Goal: Task Accomplishment & Management: Use online tool/utility

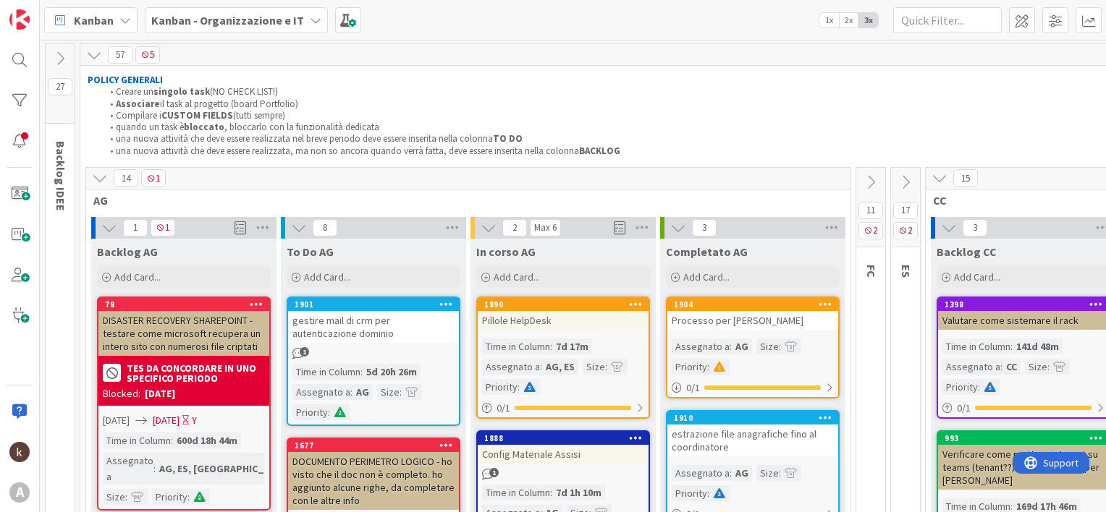
click at [869, 180] on icon at bounding box center [871, 182] width 16 height 16
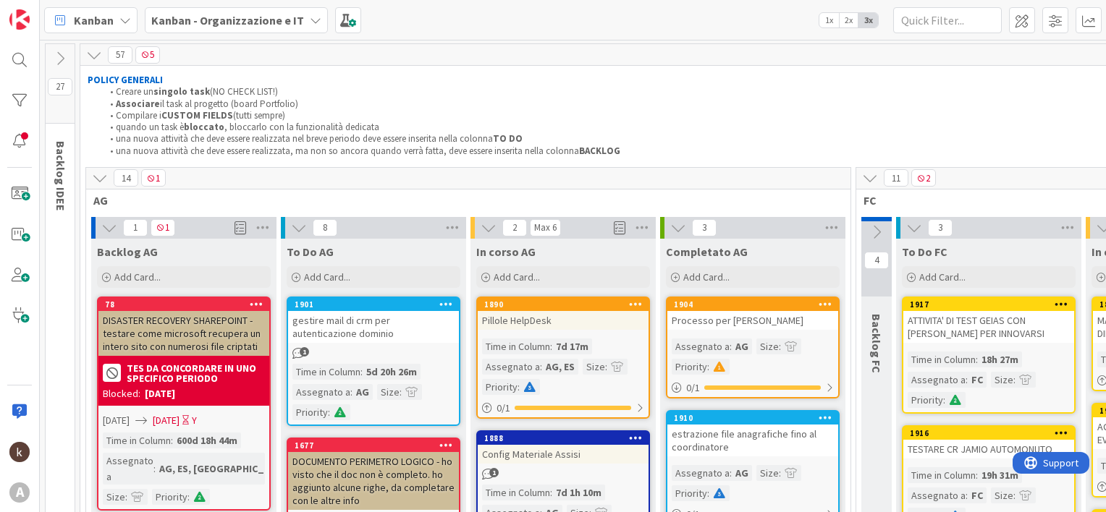
click at [103, 180] on icon at bounding box center [100, 178] width 16 height 16
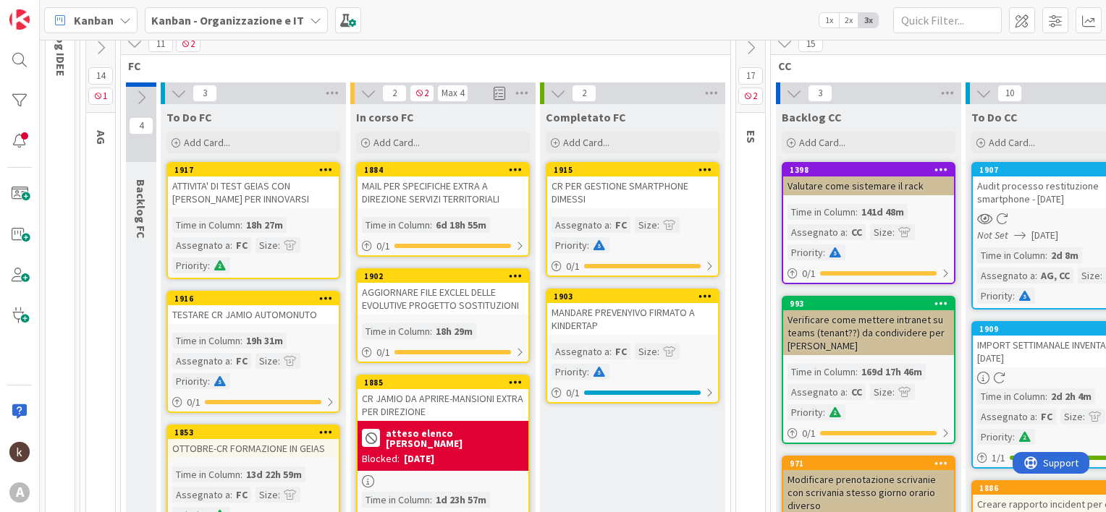
scroll to position [72, 0]
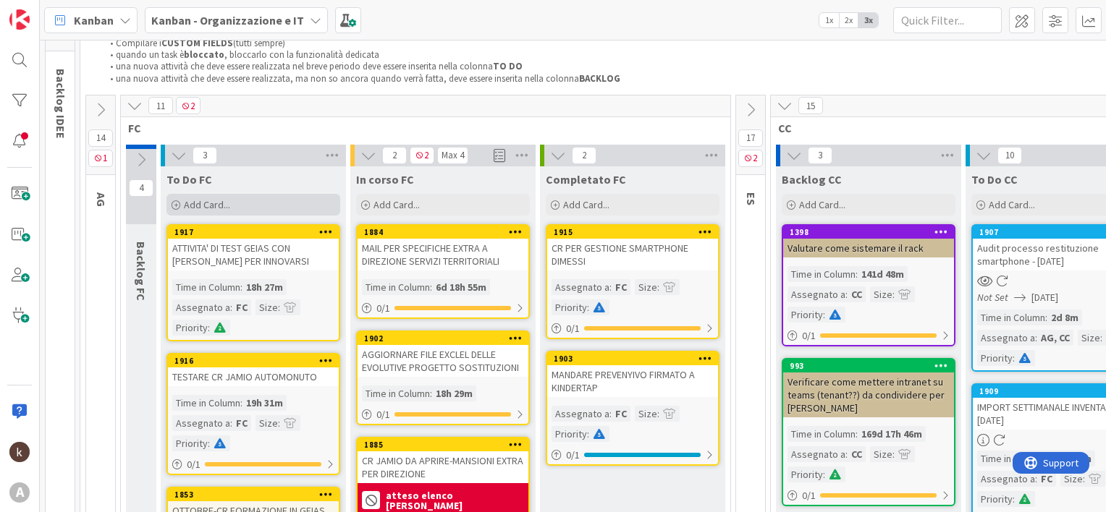
click at [261, 195] on div "Add Card..." at bounding box center [253, 205] width 174 height 22
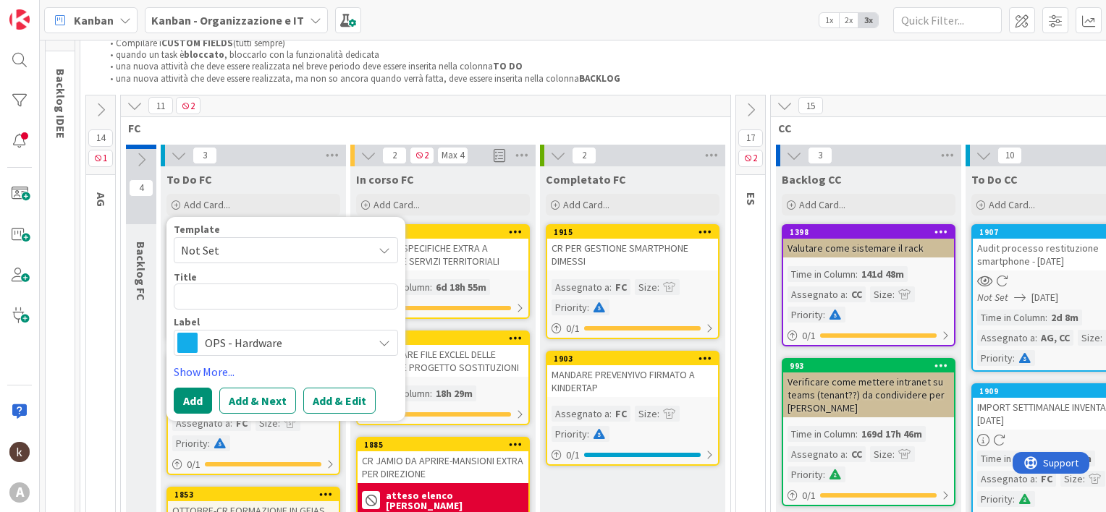
click at [248, 347] on span "OPS - Hardware" at bounding box center [285, 343] width 161 height 20
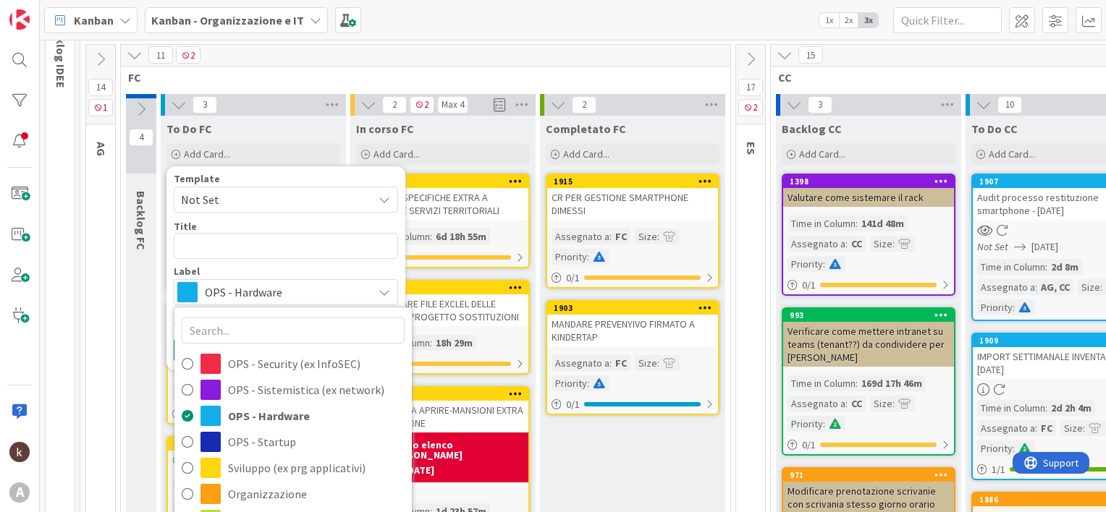
scroll to position [217, 0]
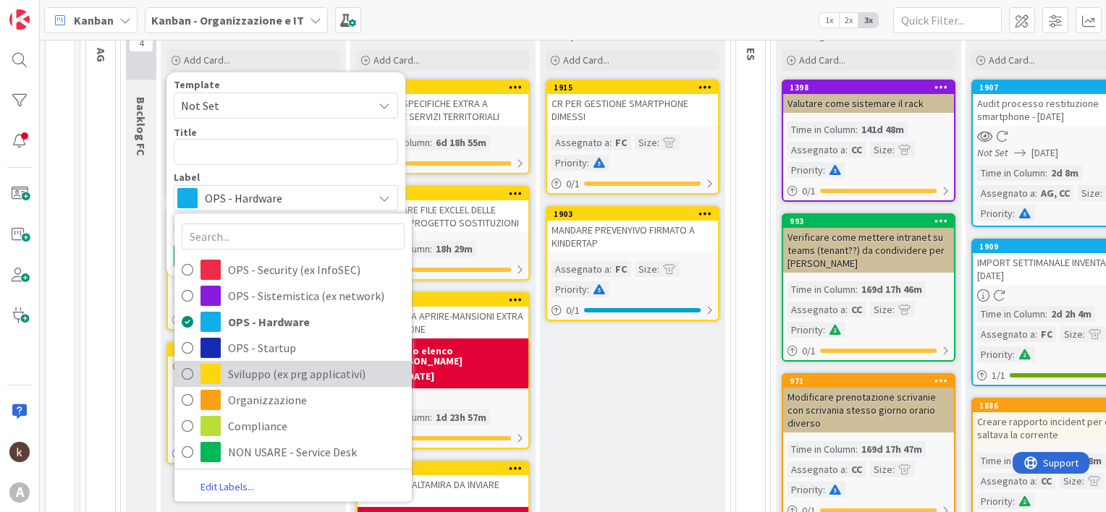
click at [267, 370] on span "Sviluppo (ex prg applicativi)" at bounding box center [316, 374] width 177 height 22
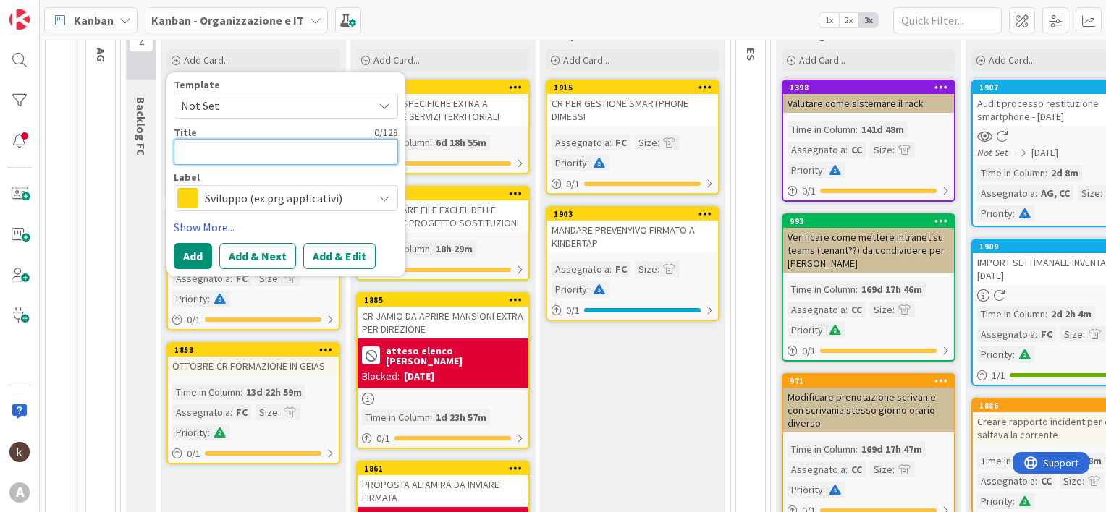
click at [242, 150] on textarea at bounding box center [286, 152] width 224 height 26
type textarea "x"
type textarea "M"
type textarea "x"
type textarea "MA"
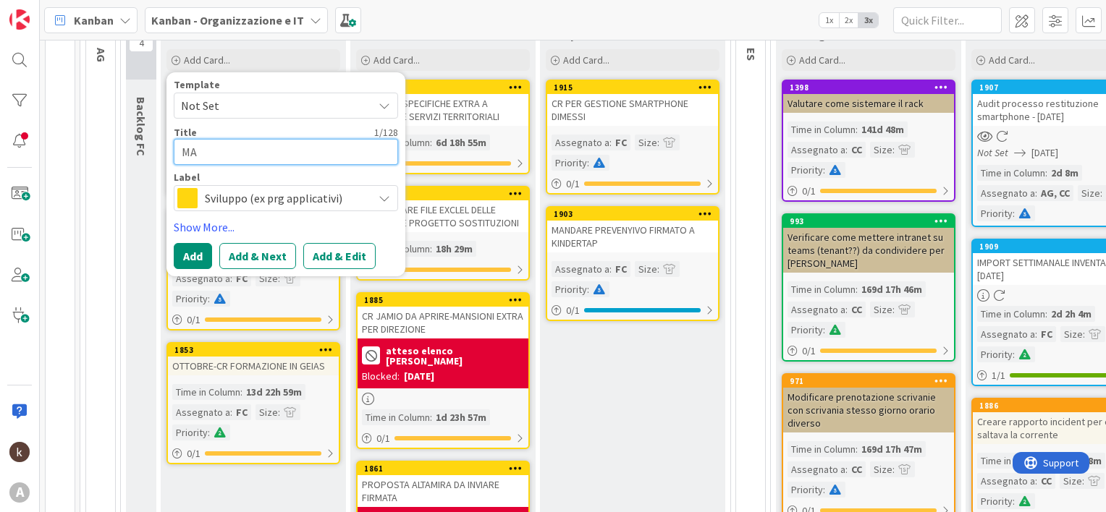
type textarea "x"
type textarea "MAI"
type textarea "x"
type textarea "MAIL"
type textarea "x"
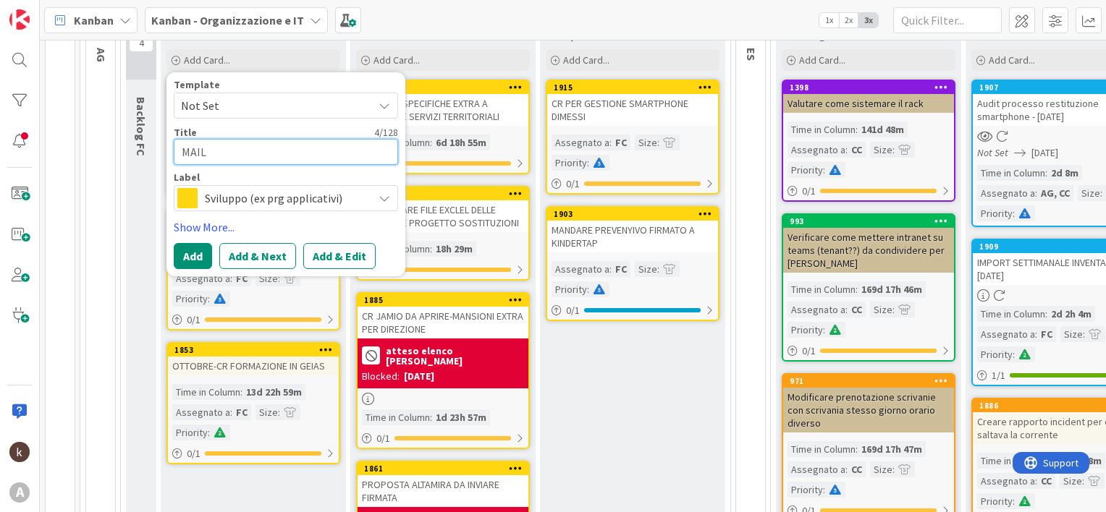
type textarea "MAIL"
type textarea "x"
type textarea "MAIL A"
type textarea "x"
type textarea "MAIL A"
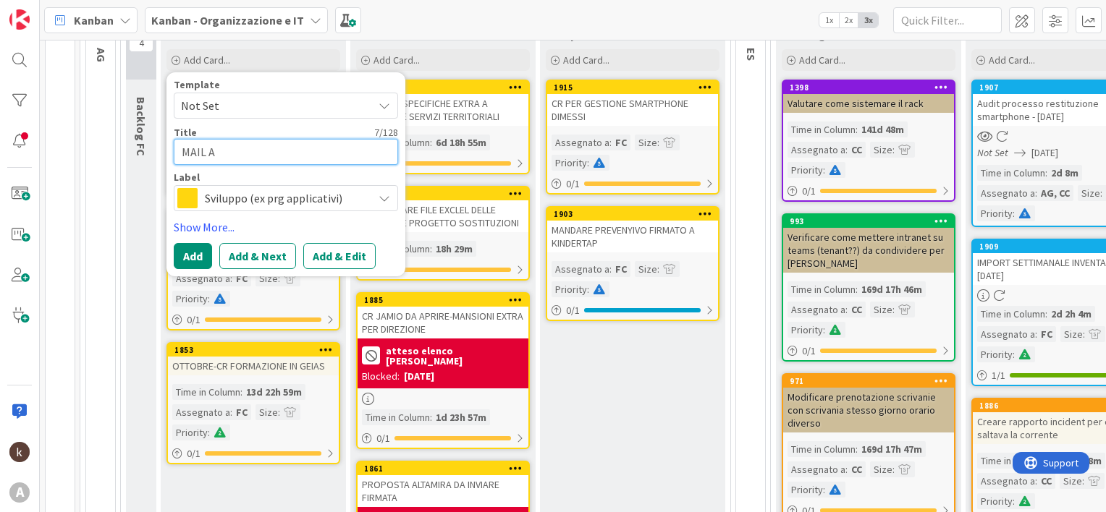
type textarea "x"
type textarea "MAIL A C"
type textarea "x"
type textarea "MAIL A CO"
type textarea "x"
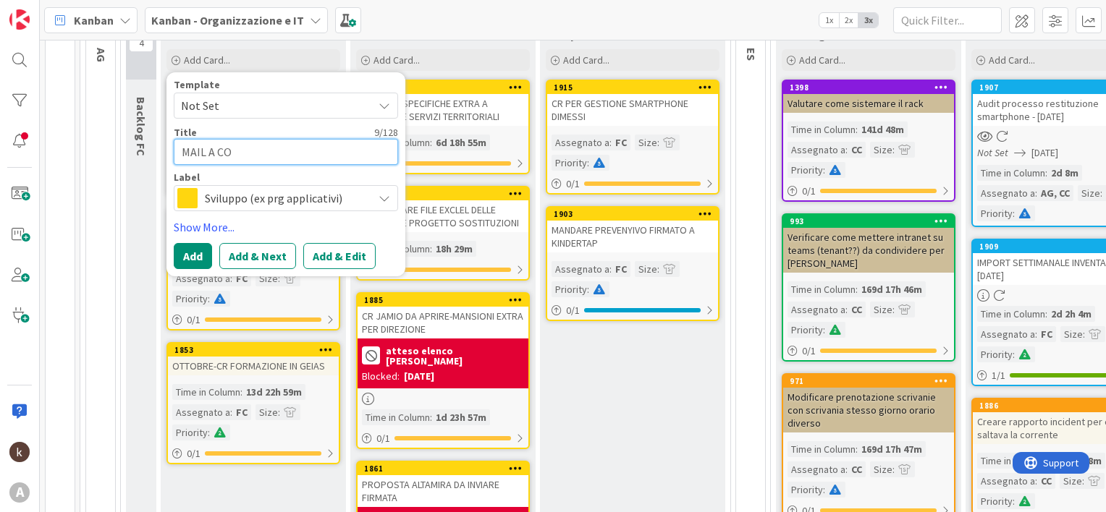
type textarea "MAIL A COO"
type textarea "x"
type textarea "MAIL A COOR"
type textarea "x"
type textarea "MAIL A COORD"
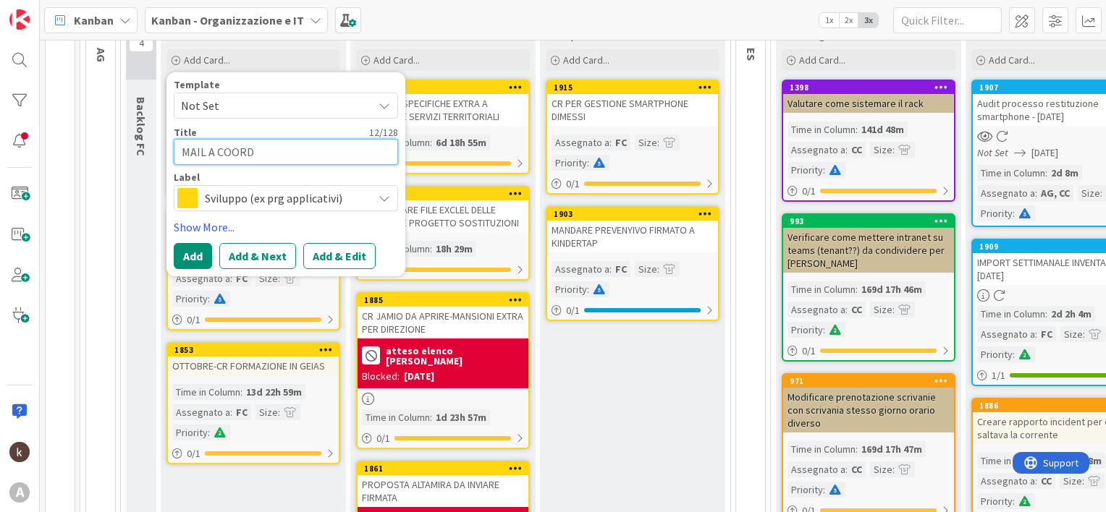
type textarea "x"
type textarea "MAIL A COORDI"
type textarea "x"
type textarea "MAIL A COORDIN"
type textarea "x"
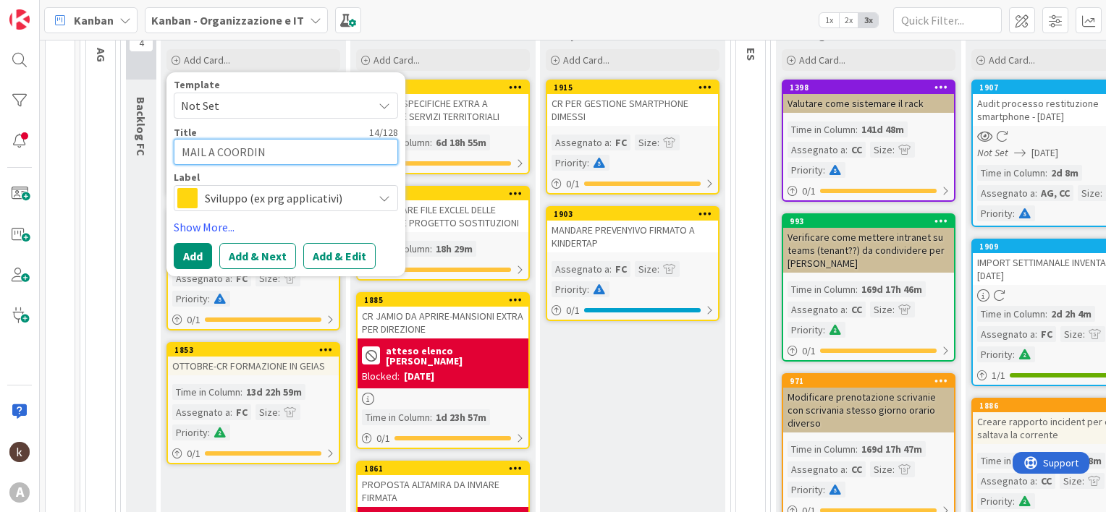
type textarea "MAIL A COORDINE"
type textarea "x"
type textarea "MAIL A COORDINEM"
type textarea "x"
type textarea "MAIL A COORDINEMR"
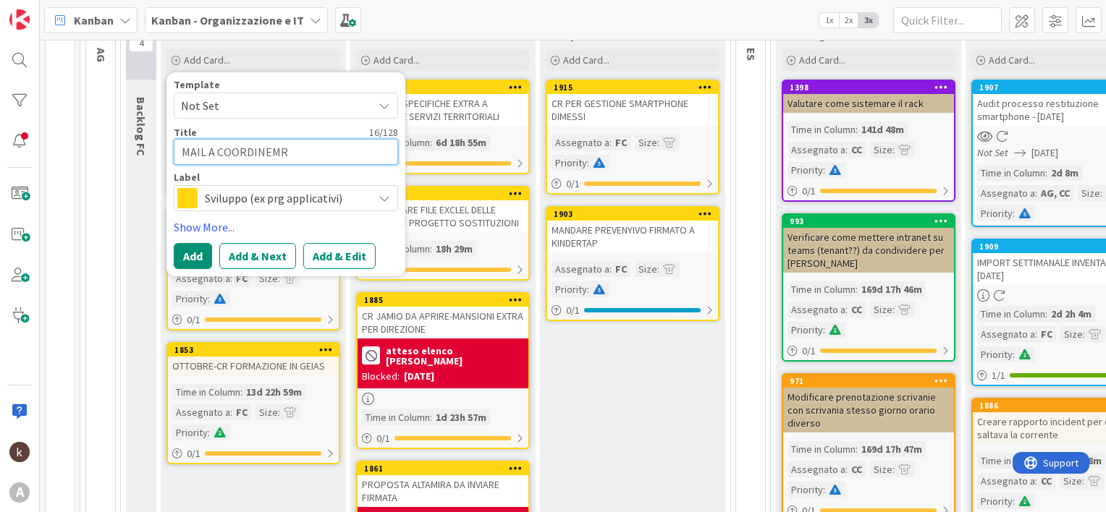
type textarea "x"
type textarea "MAIL A COORDINEMRN"
type textarea "x"
type textarea "MAIL A COORDINEMRNO"
type textarea "x"
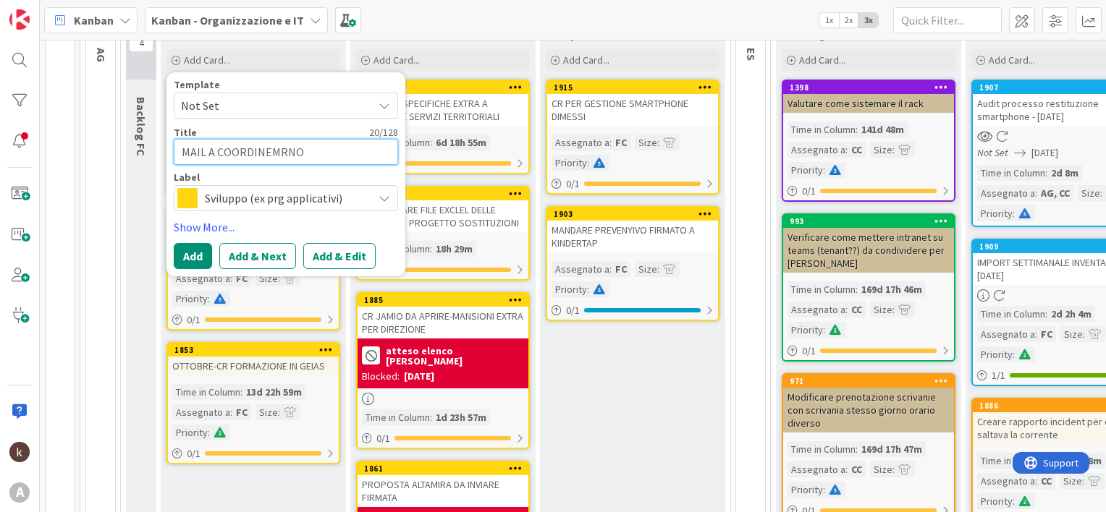
type textarea "MAIL A COORDINEMRNO"
type textarea "x"
type textarea "MAIL A COORDINEMRN"
type textarea "x"
type textarea "MAIL A COORDINEMR"
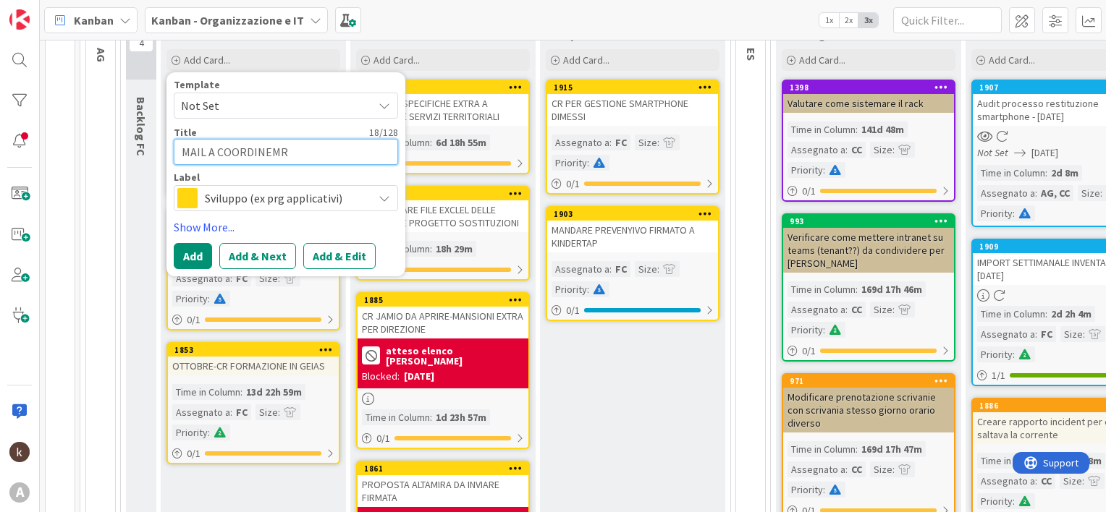
type textarea "x"
type textarea "MAIL A COORDINEM"
type textarea "x"
type textarea "MAIL A COORDINE"
type textarea "x"
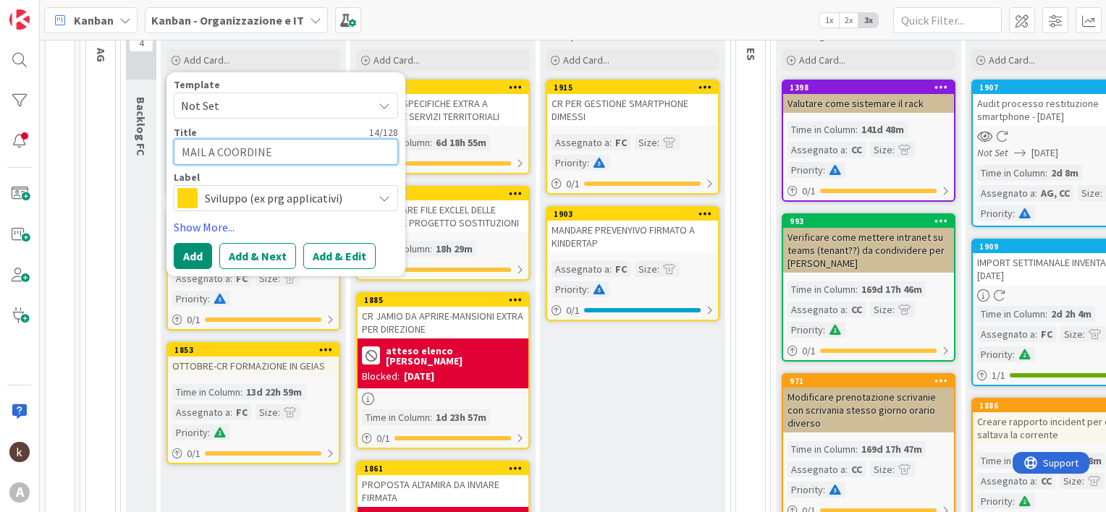
type textarea "MAIL A COORDIN"
type textarea "x"
type textarea "MAIL A COORDINA"
type textarea "x"
type textarea "MAIL A COORDINAM"
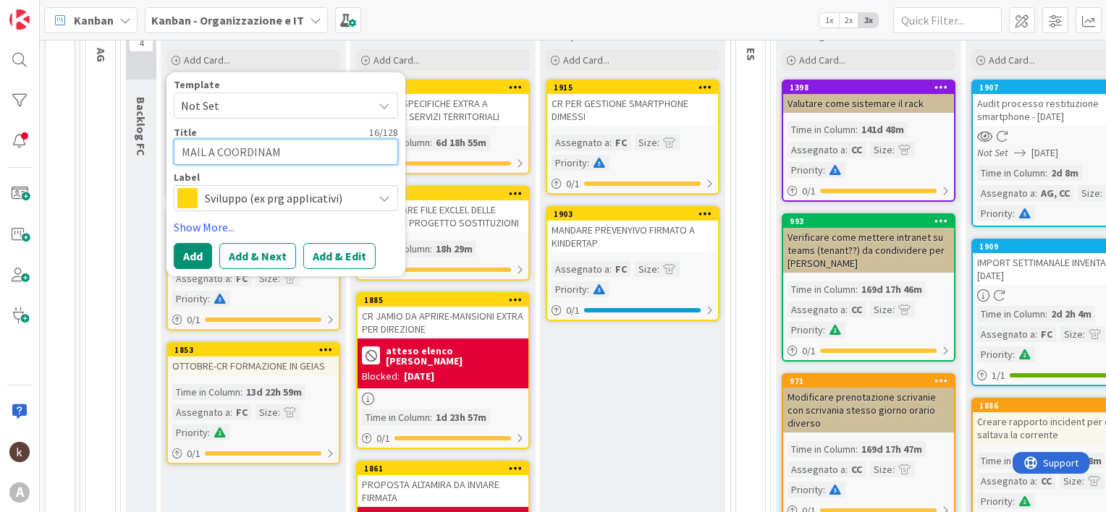
type textarea "x"
type textarea "MAIL A COORDINAME"
type textarea "x"
type textarea "MAIL A COORDINAMEN"
type textarea "x"
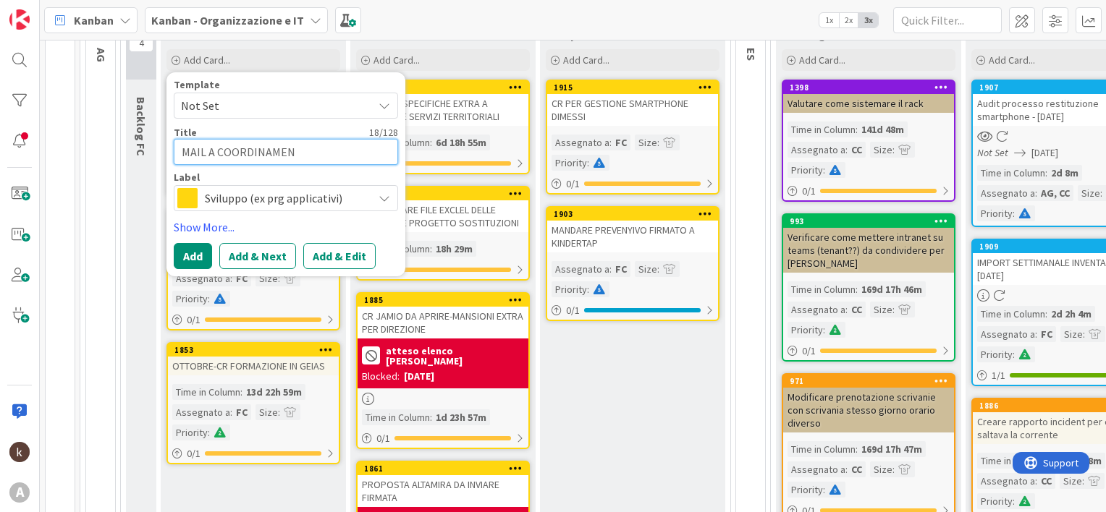
type textarea "MAIL A COORDINAMENT"
type textarea "x"
type textarea "MAIL A COORDINAMENTO"
type textarea "x"
type textarea "MAIL A COORDINAMENTO"
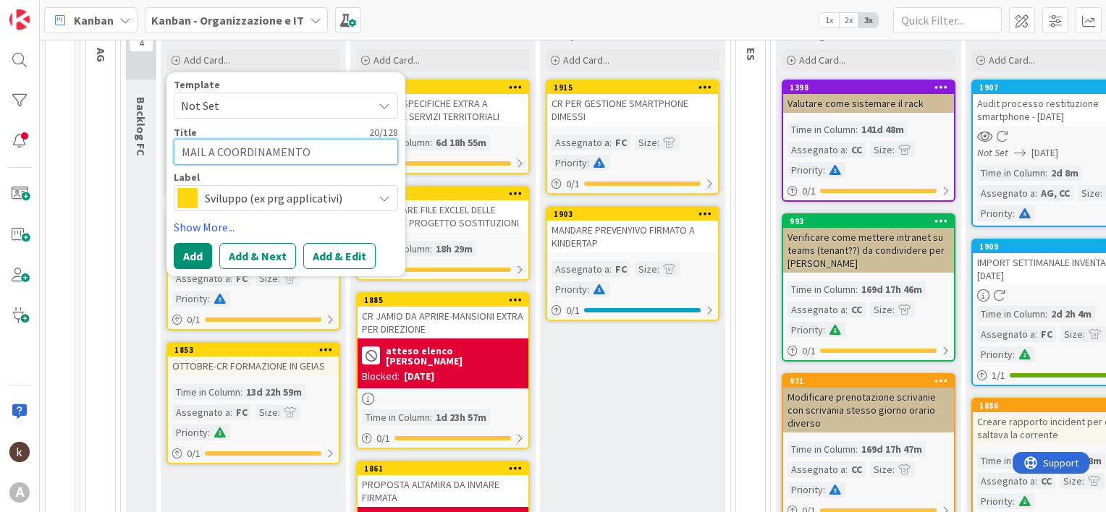
type textarea "x"
type textarea "MAIL A COORDINAMENTO S"
type textarea "x"
type textarea "MAIL A COORDINAMENTO SU"
type textarea "x"
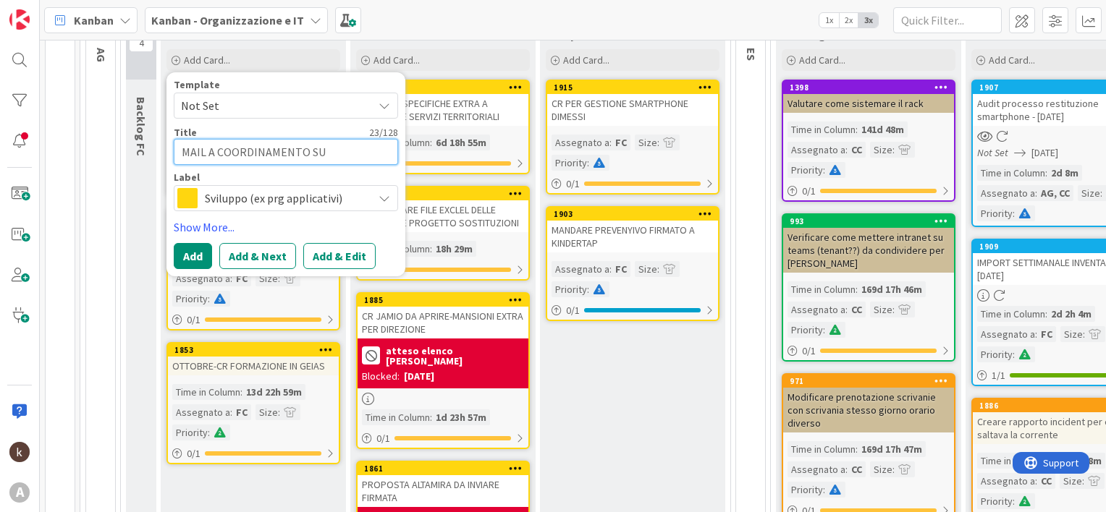
type textarea "MAIL A COORDINAMENTO SU"
type textarea "x"
type textarea "MAIL A COORDINAMENTO SU V"
type textarea "x"
type textarea "MAIL A COORDINAMENTO SU VI"
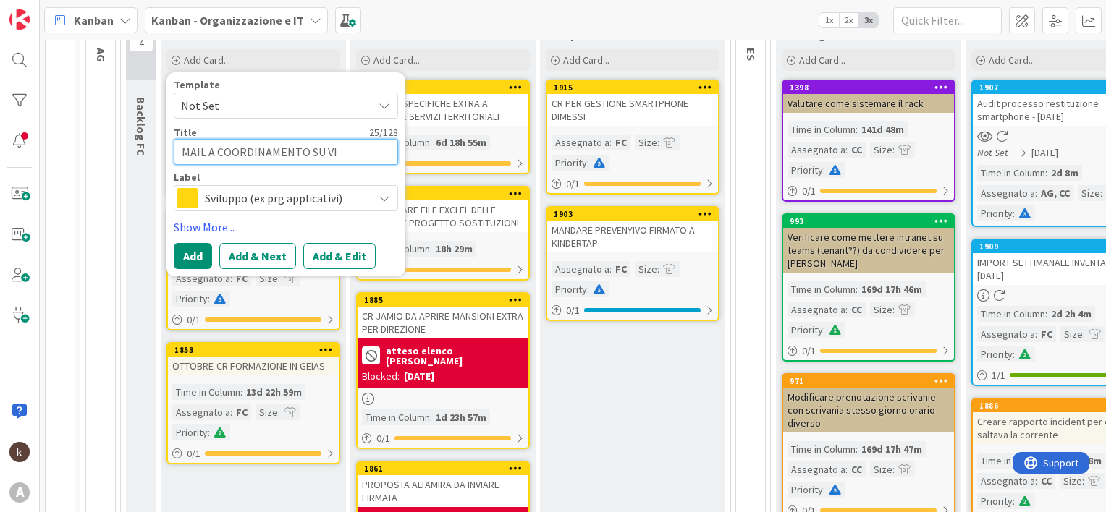
type textarea "x"
type textarea "MAIL A COORDINAMENTO SU VIS"
type textarea "x"
type textarea "MAIL A COORDINAMENTO SU VISI"
type textarea "x"
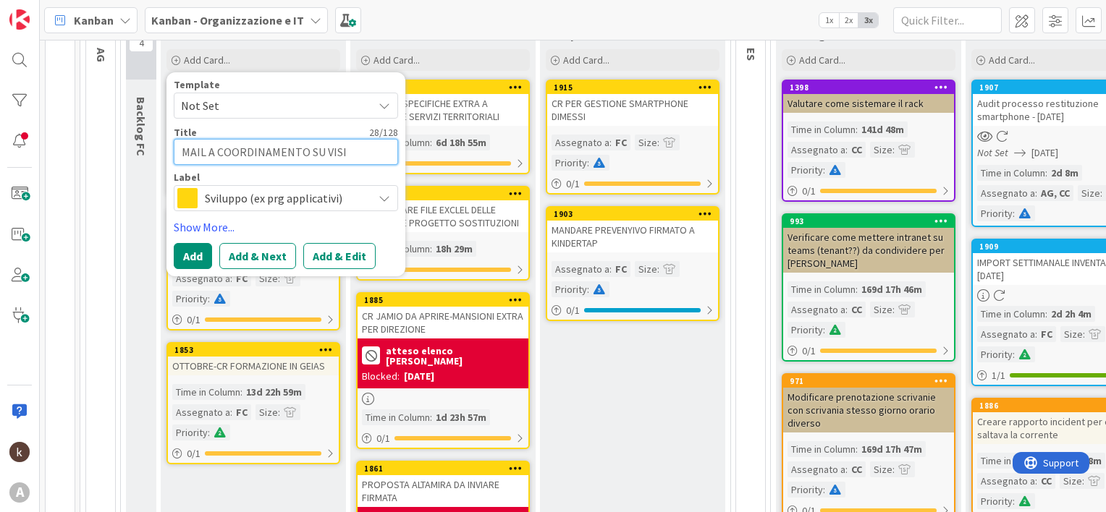
type textarea "MAIL A COORDINAMENTO SU VISIB"
type textarea "x"
type textarea "MAIL A COORDINAMENTO SU VISIBI"
type textarea "x"
type textarea "MAIL A COORDINAMENTO SU VISIBIL"
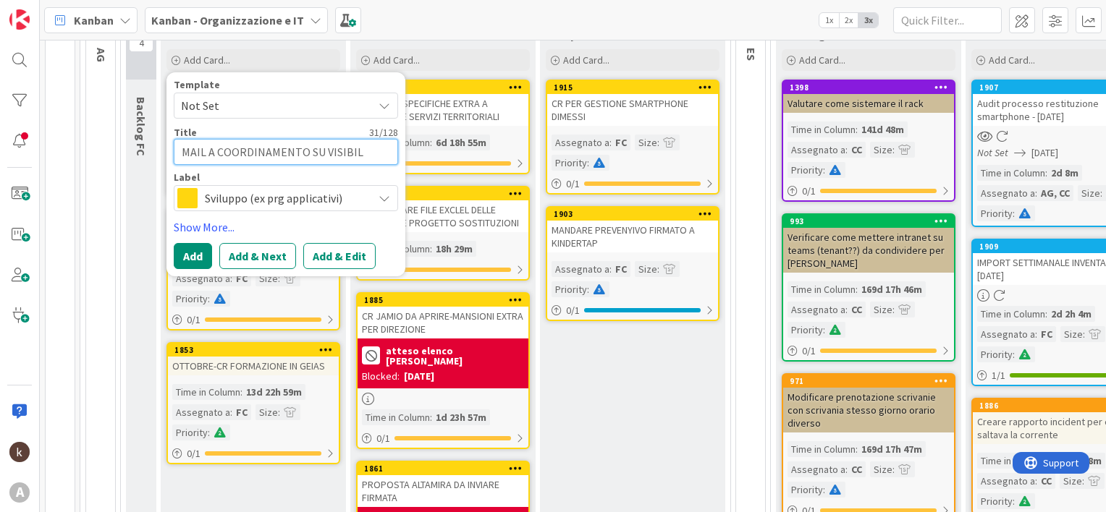
type textarea "x"
type textarea "MAIL A COORDINAMENTO SU VISIBILI"
type textarea "x"
type textarea "MAIL A COORDINAMENTO SU VISIBILIT"
type textarea "x"
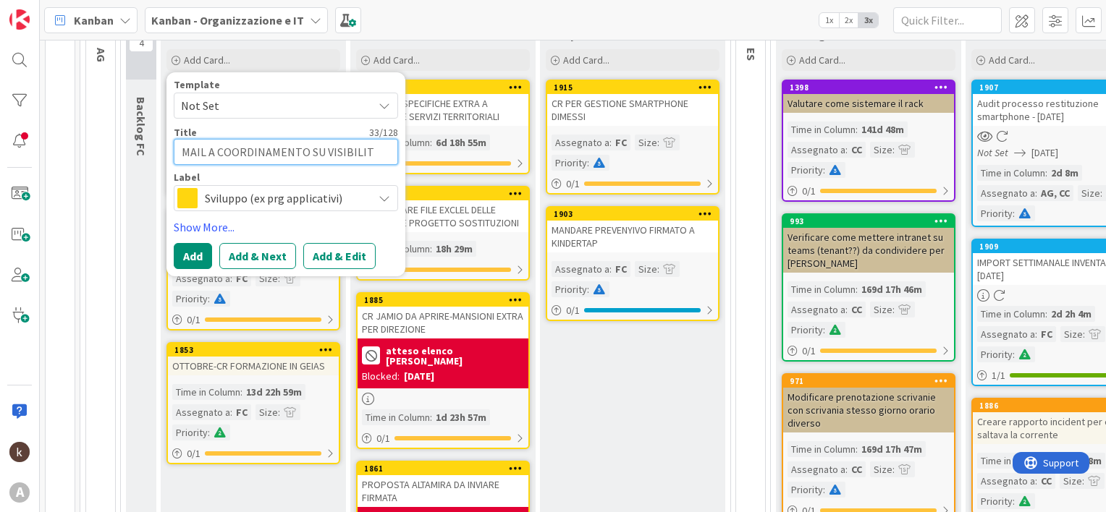
type textarea "MAIL A COORDINAMENTO SU VISIBILITA"
type textarea "x"
type textarea "MAIL A COORDINAMENTO SU VISIBILITA'"
type textarea "x"
type textarea "MAIL A COORDINAMENTO SU VISIBILITA'"
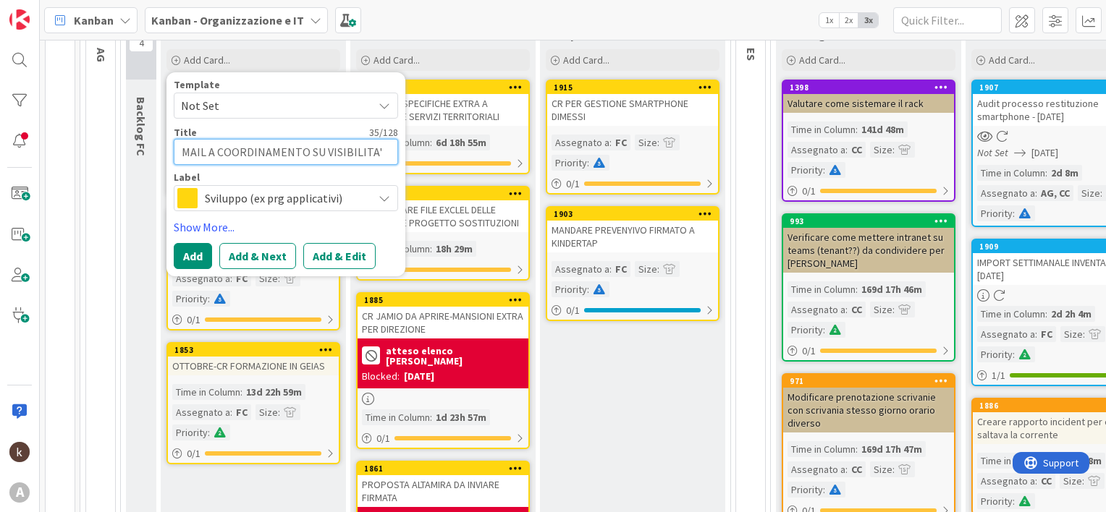
type textarea "x"
type textarea "MAIL A COORDINAMENTO SU VISIBILITA' C"
type textarea "x"
type textarea "MAIL A COORDINAMENTO SU VISIBILITA' CO"
type textarea "x"
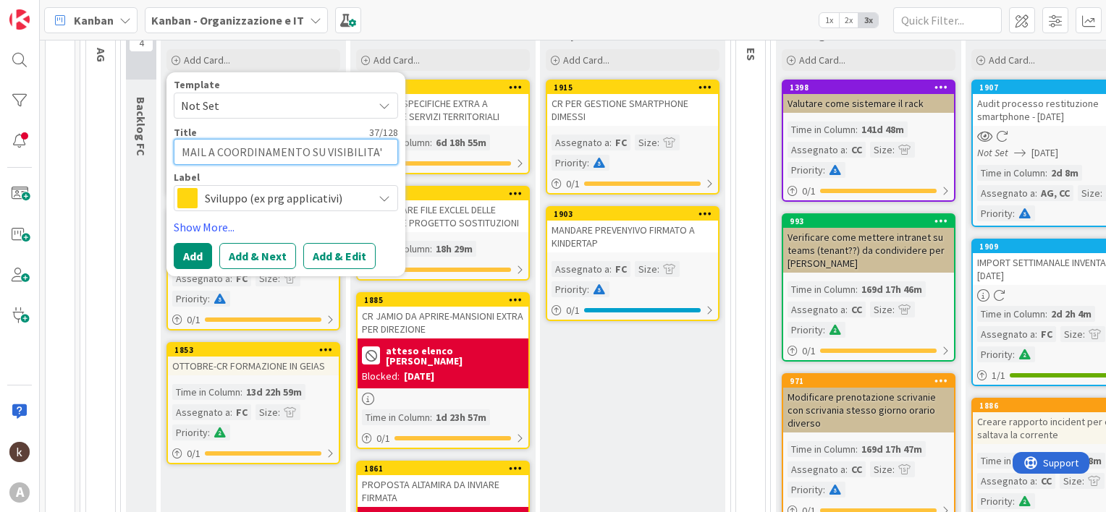
type textarea "MAIL A COORDINAMENTO SU VISIBILITA' COM"
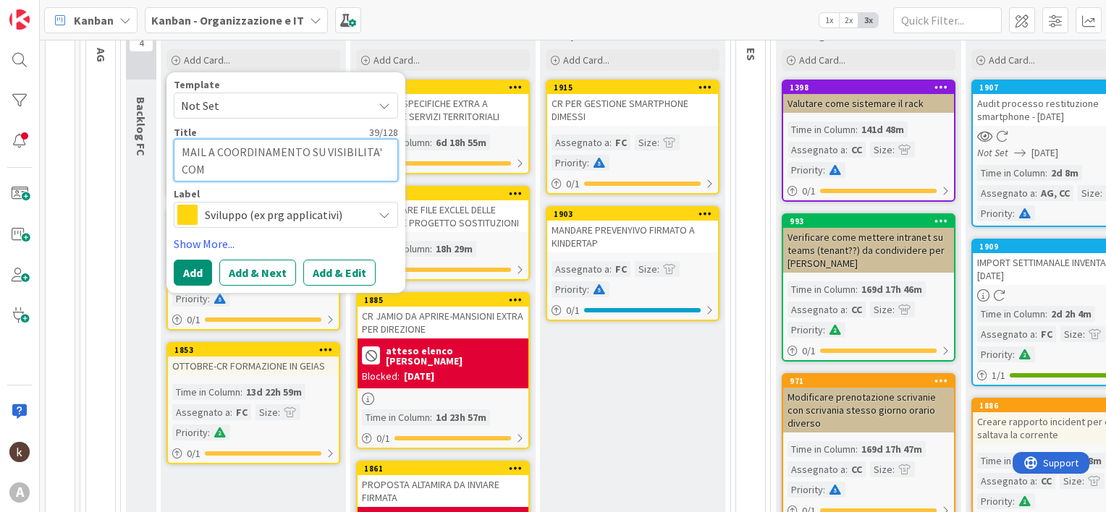
type textarea "x"
type textarea "MAIL A COORDINAMENTO SU VISIBILITA' COMM"
type textarea "x"
type textarea "MAIL A COORDINAMENTO SU VISIBILITA' COMME"
type textarea "x"
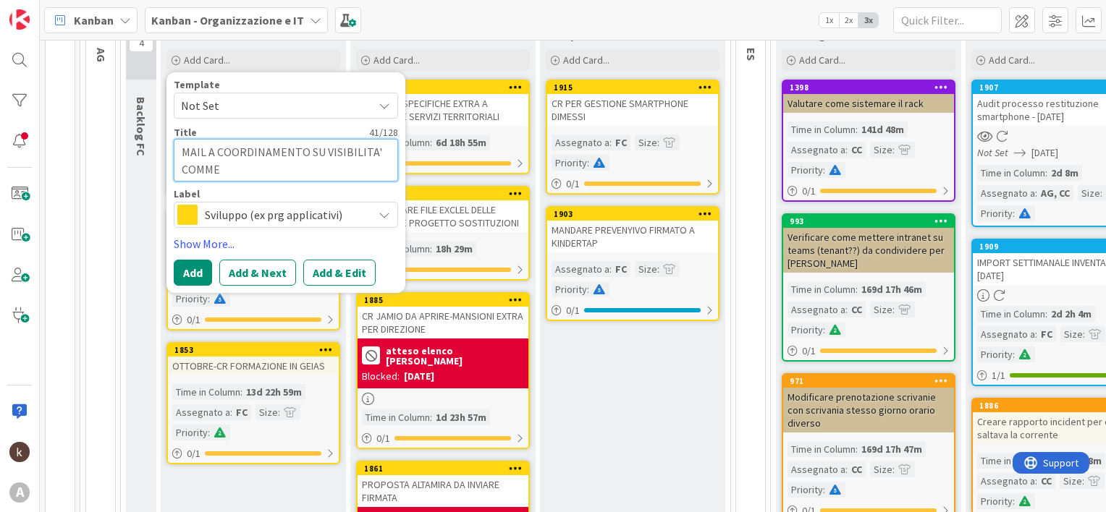
type textarea "MAIL A COORDINAMENTO SU VISIBILITA' COMMES"
type textarea "x"
type textarea "MAIL A COORDINAMENTO SU VISIBILITA' COMMESS"
type textarea "x"
type textarea "MAIL A COORDINAMENTO SU VISIBILITA' COMMESSE"
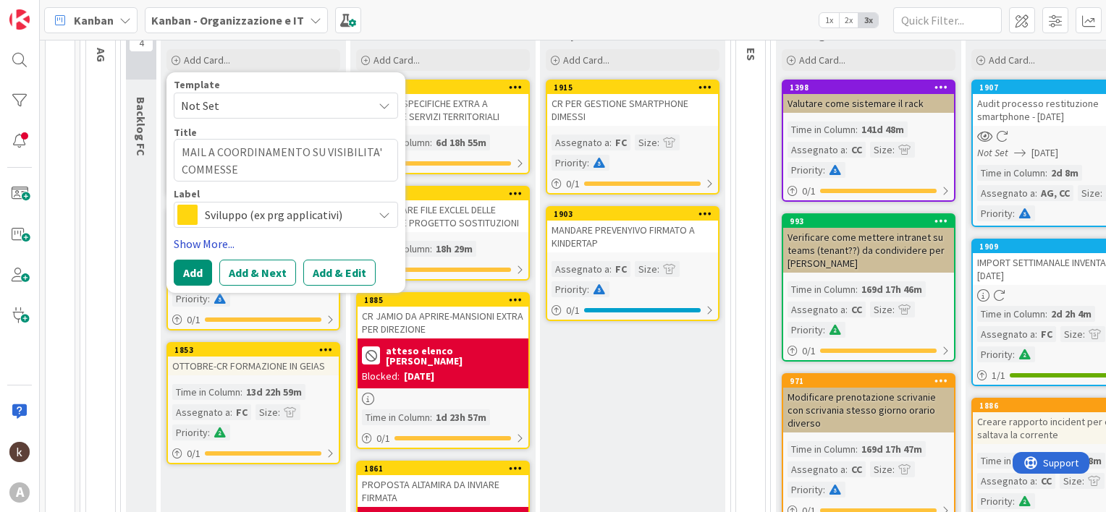
click at [211, 242] on link "Show More..." at bounding box center [286, 243] width 224 height 17
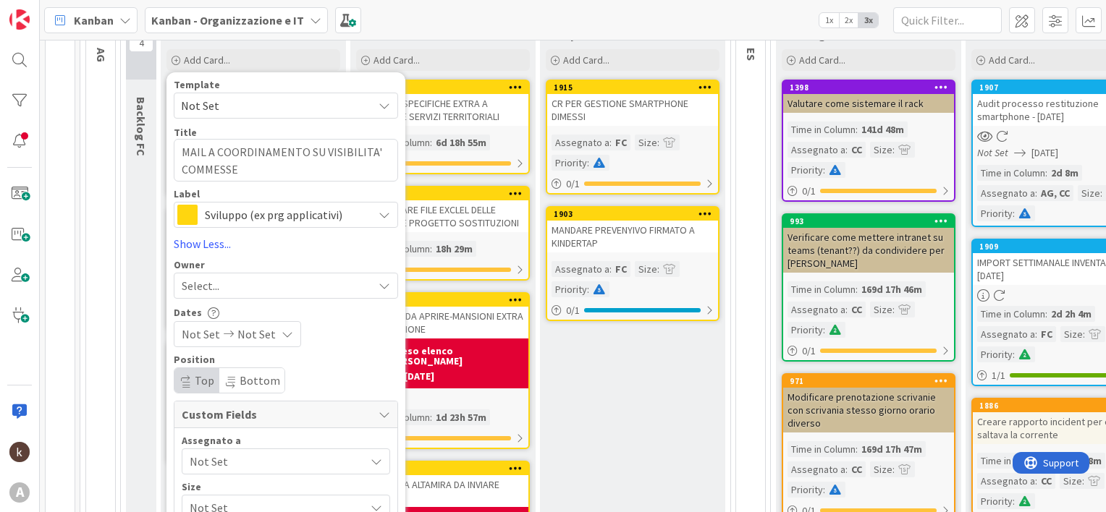
click at [217, 460] on span "Not Set" at bounding box center [277, 461] width 175 height 17
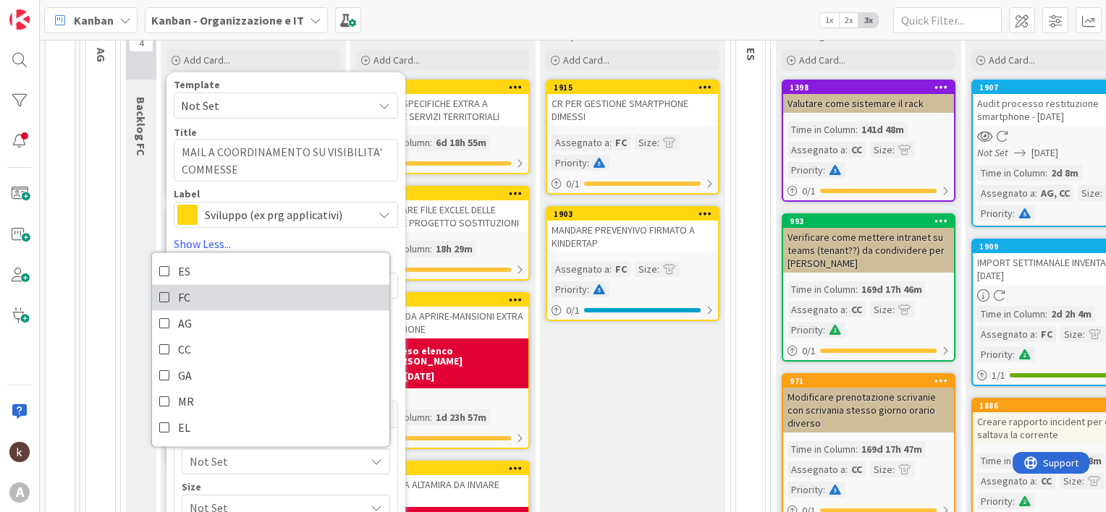
click at [178, 300] on span "FC" at bounding box center [184, 298] width 12 height 22
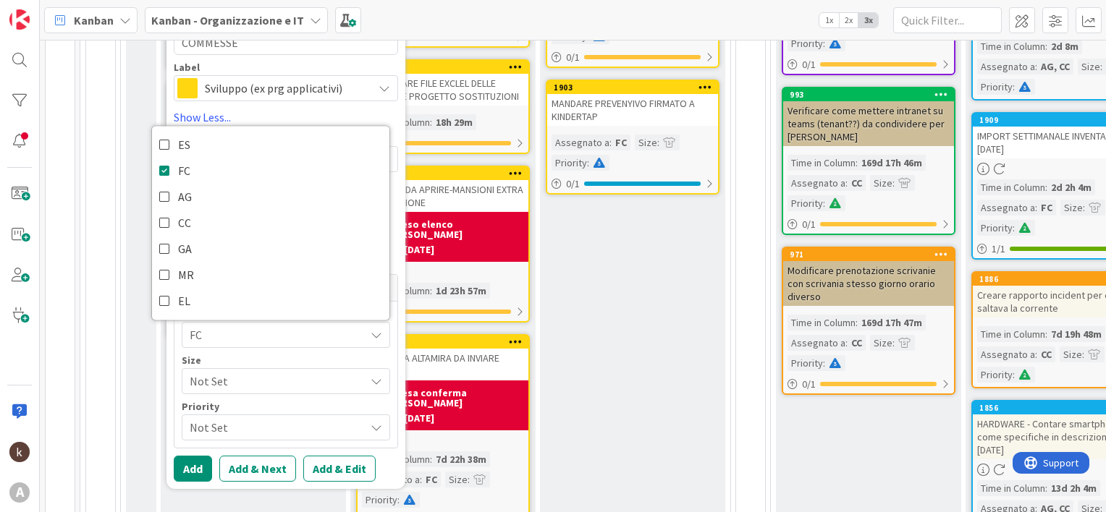
scroll to position [362, 0]
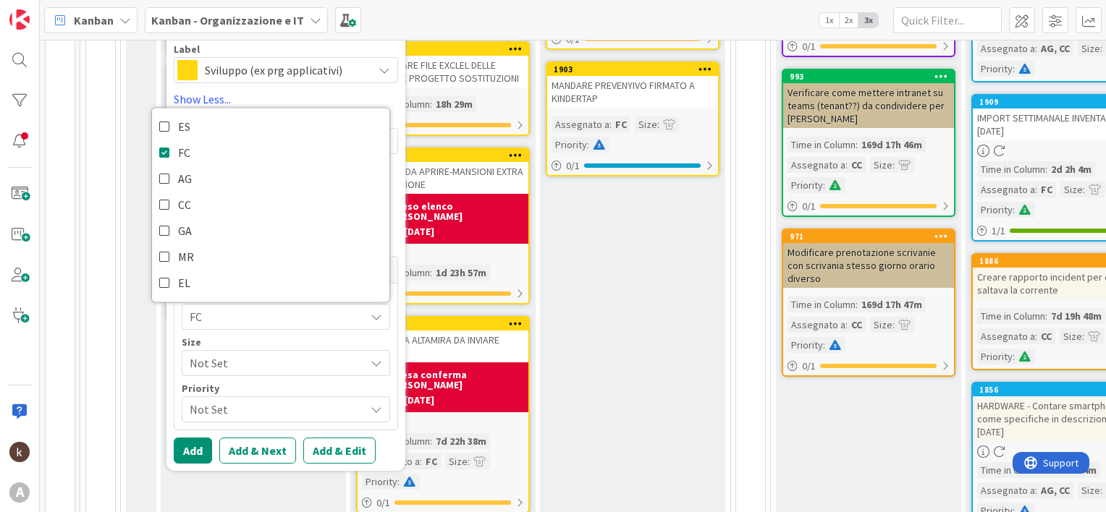
click at [225, 364] on span "Not Set" at bounding box center [274, 363] width 168 height 20
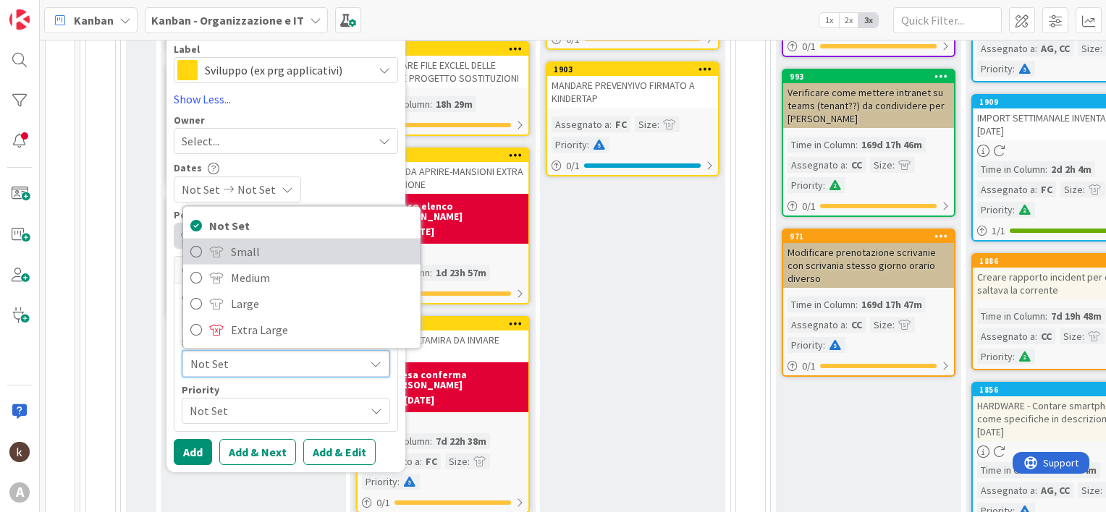
click at [228, 255] on link "Small" at bounding box center [301, 252] width 237 height 26
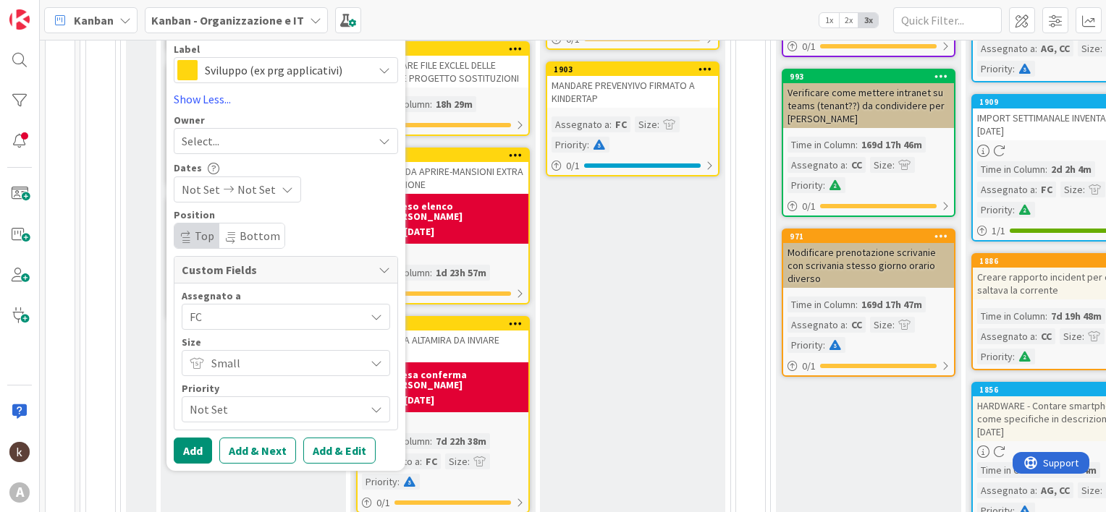
click at [217, 405] on span "Not Set" at bounding box center [274, 409] width 168 height 20
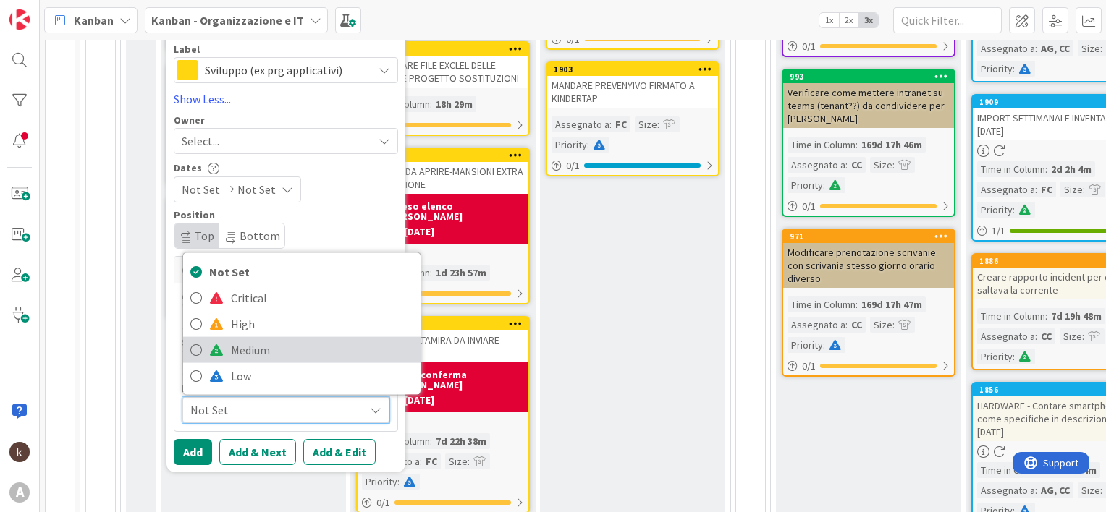
click at [224, 344] on link "Medium" at bounding box center [301, 350] width 237 height 26
type textarea "x"
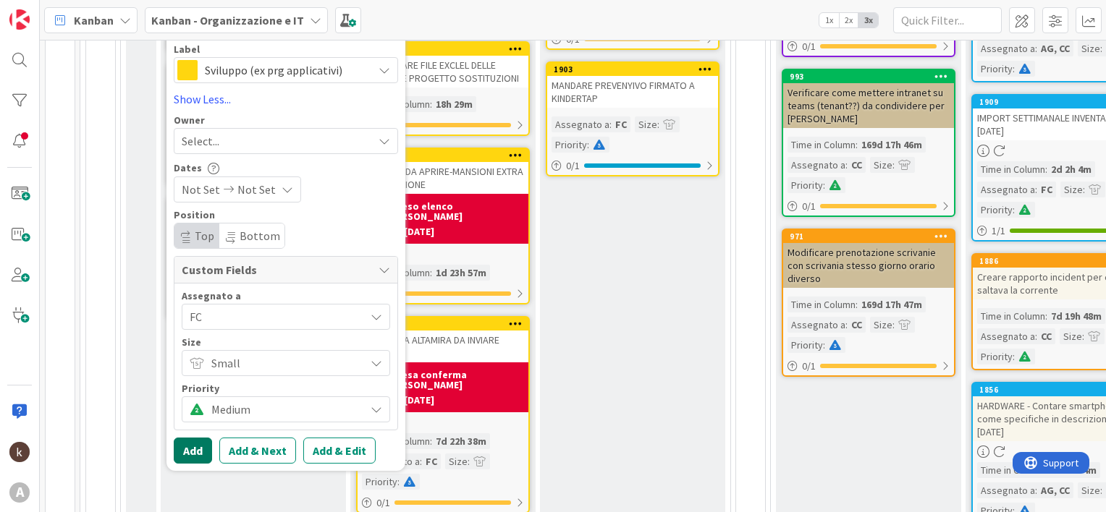
click at [202, 439] on button "Add" at bounding box center [193, 451] width 38 height 26
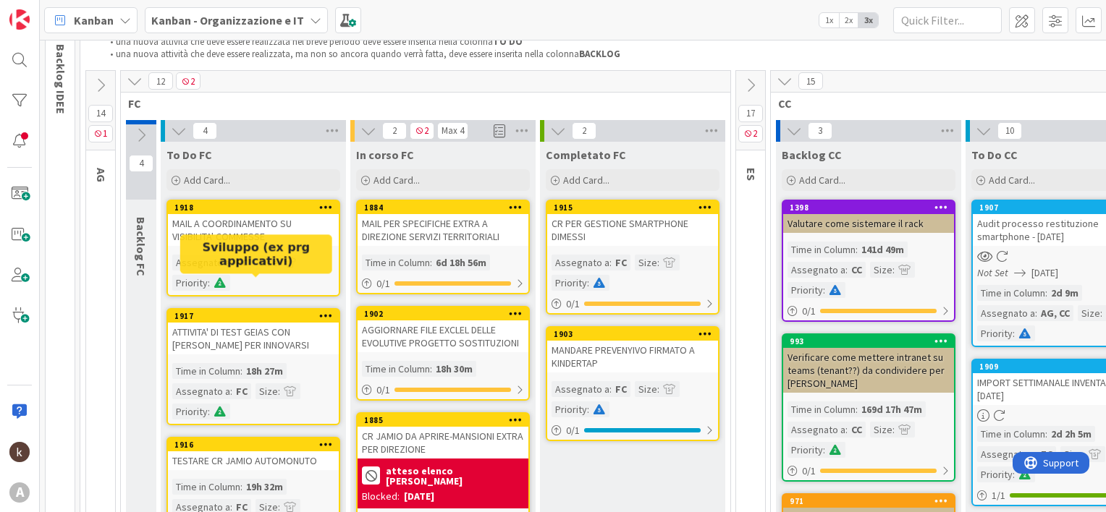
scroll to position [72, 0]
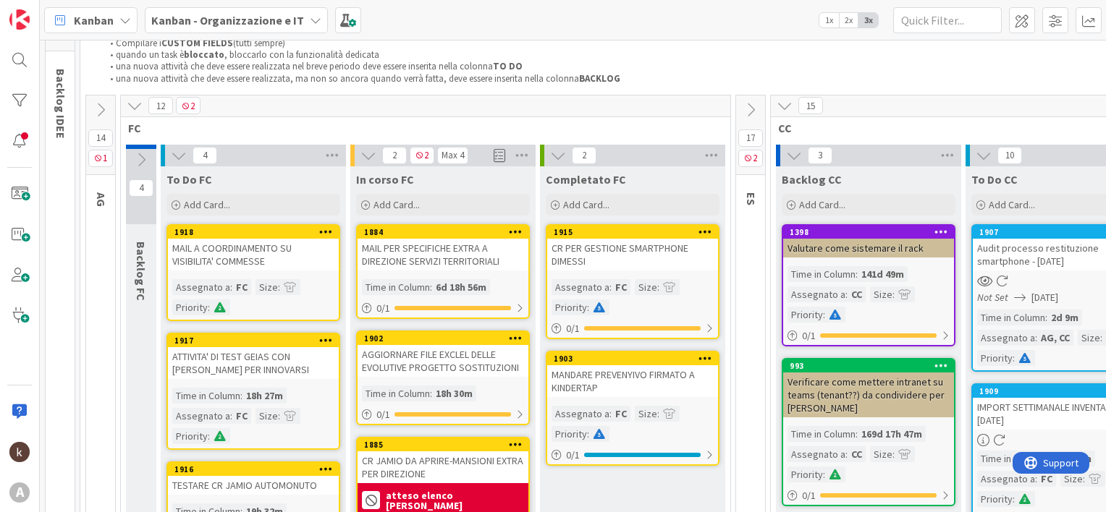
click at [287, 261] on div "MAIL A COORDINAMENTO SU VISIBILITA' COMMESSE" at bounding box center [253, 255] width 171 height 32
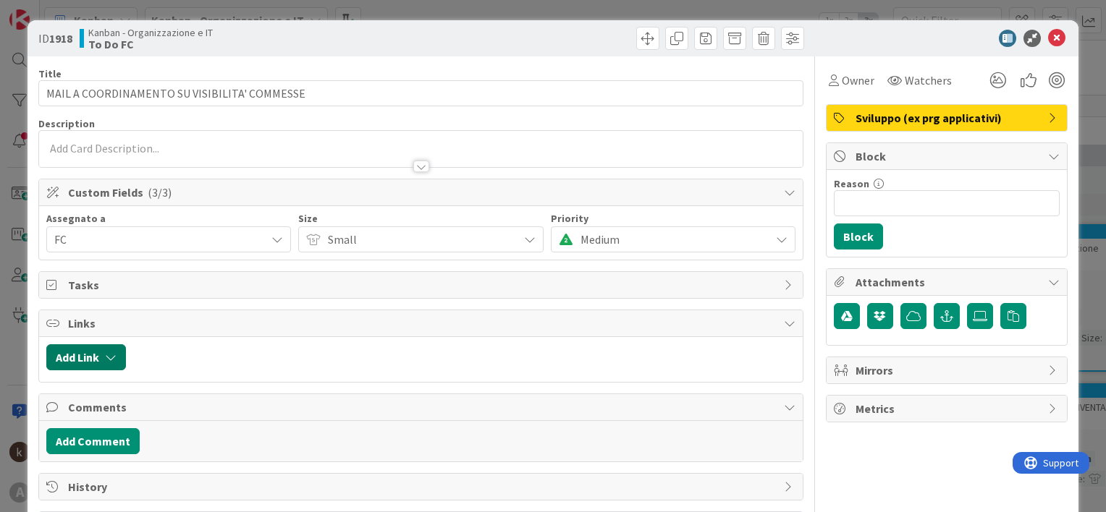
click at [107, 362] on button "Add Link" at bounding box center [86, 357] width 80 height 26
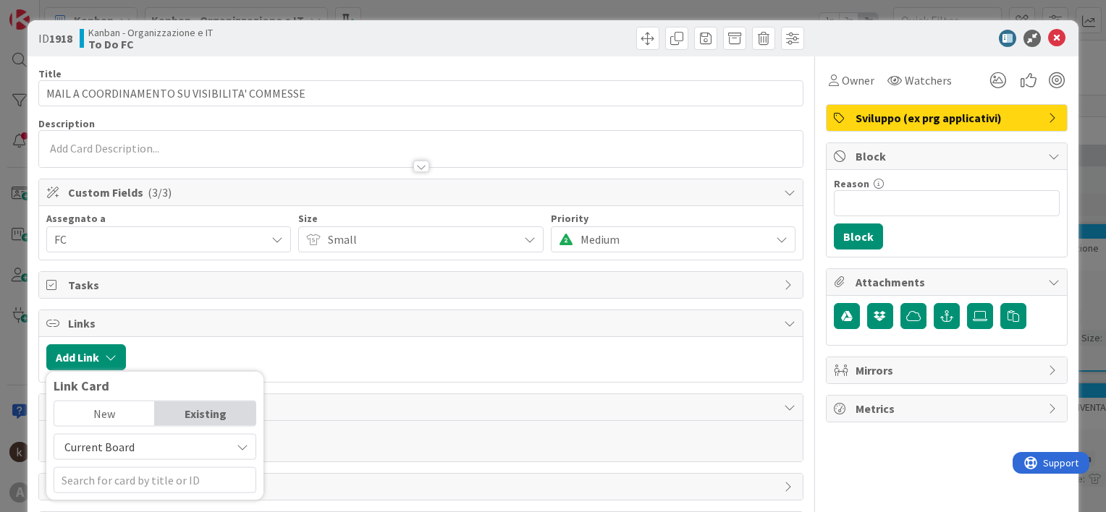
click at [113, 447] on span "Current Board" at bounding box center [99, 447] width 70 height 14
click at [110, 402] on span "All Boards" at bounding box center [162, 413] width 201 height 22
click at [117, 481] on input "text" at bounding box center [155, 481] width 203 height 26
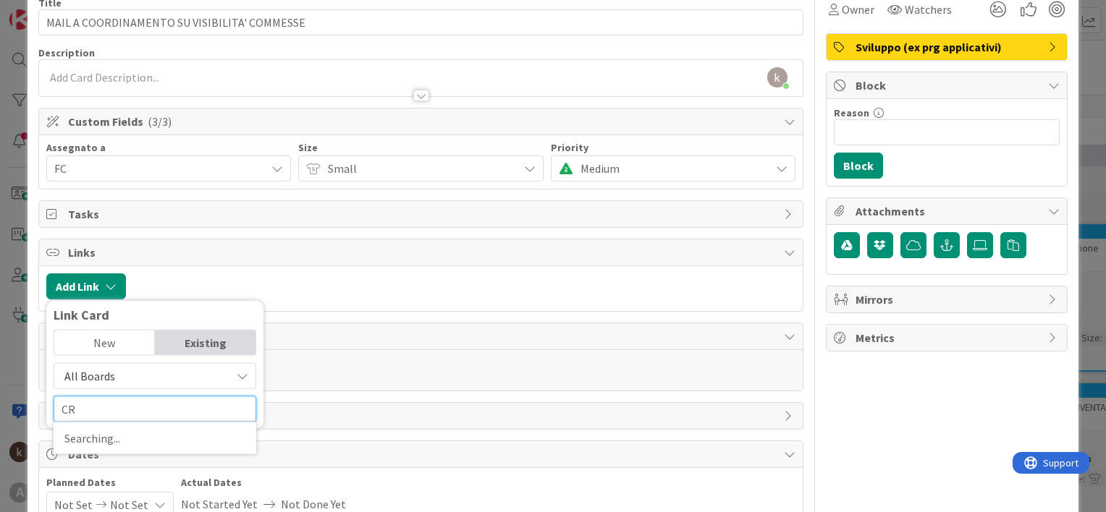
scroll to position [151, 0]
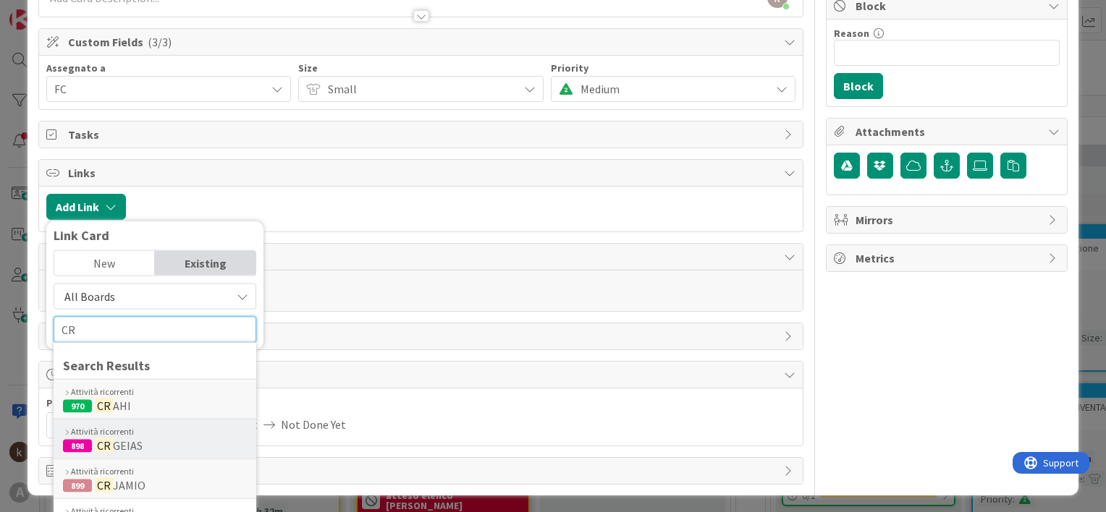
type input "CR"
click at [138, 439] on span "GEIAS" at bounding box center [128, 446] width 30 height 14
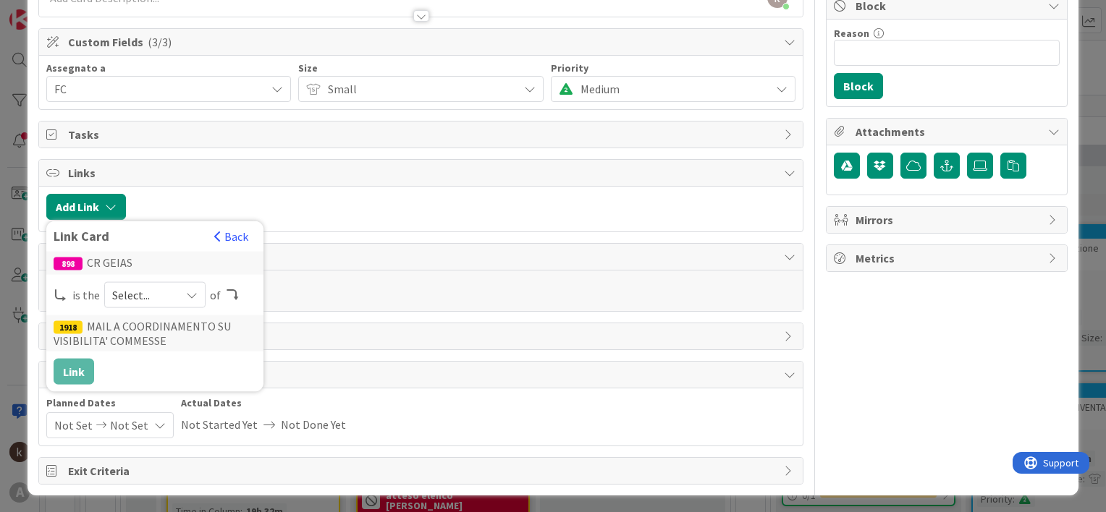
click at [133, 292] on span "Select..." at bounding box center [142, 295] width 61 height 20
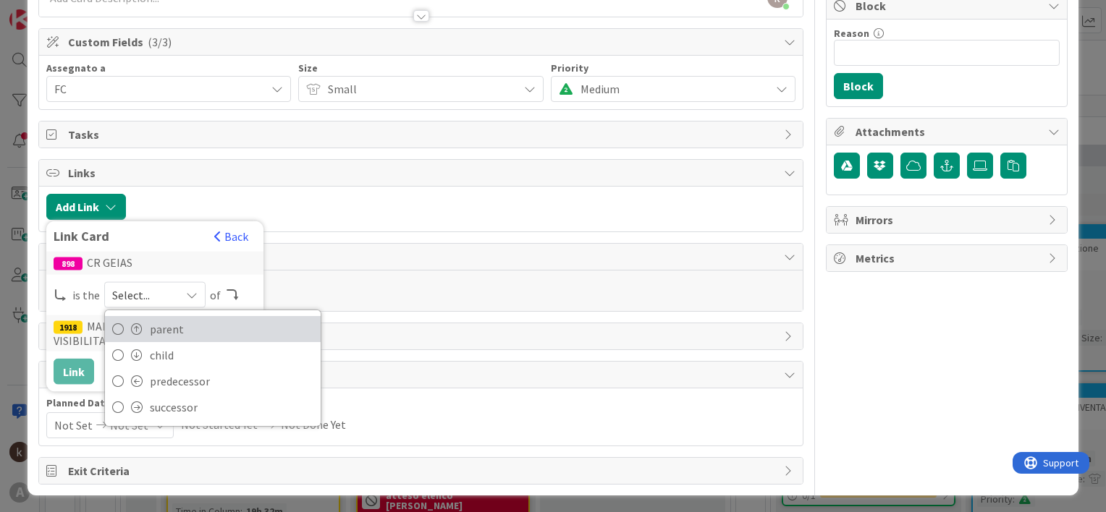
click at [140, 324] on link "parent" at bounding box center [213, 329] width 216 height 26
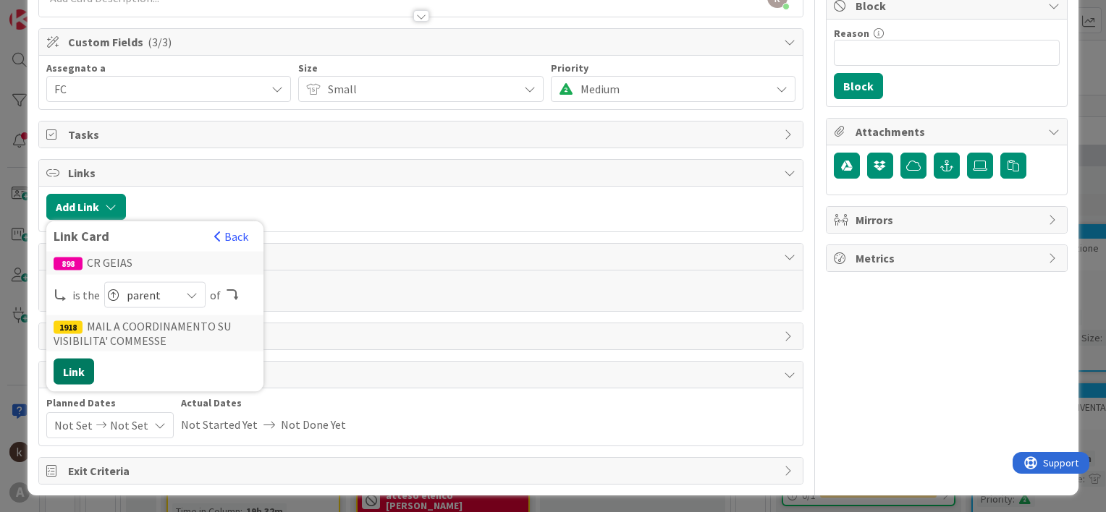
click at [59, 380] on button "Link" at bounding box center [74, 372] width 41 height 26
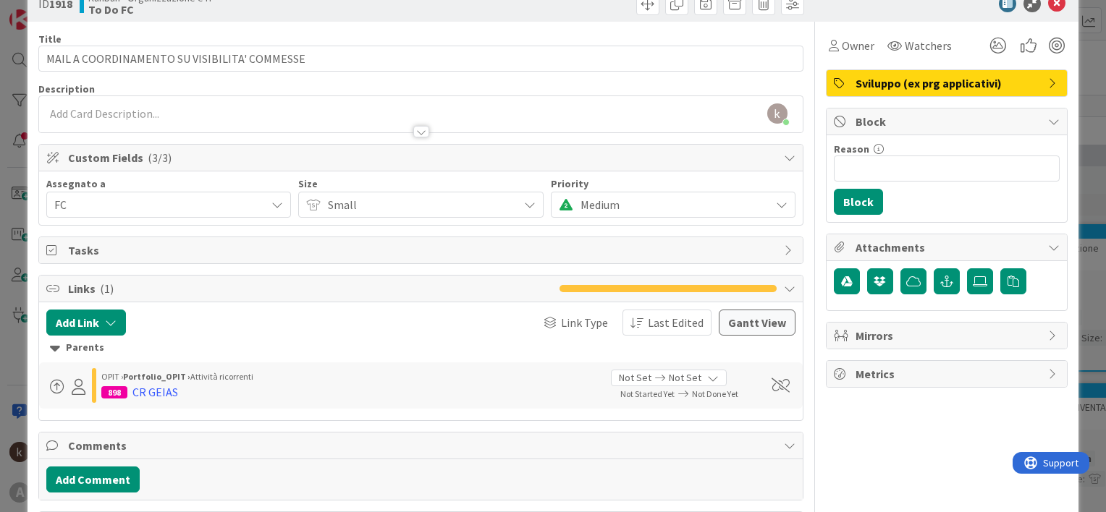
scroll to position [0, 0]
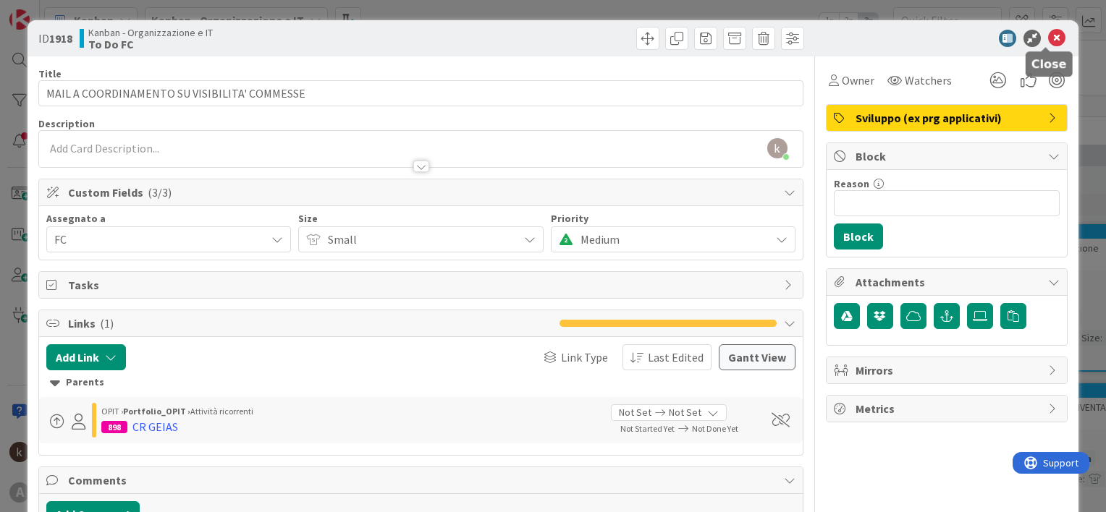
click at [1048, 36] on icon at bounding box center [1056, 38] width 17 height 17
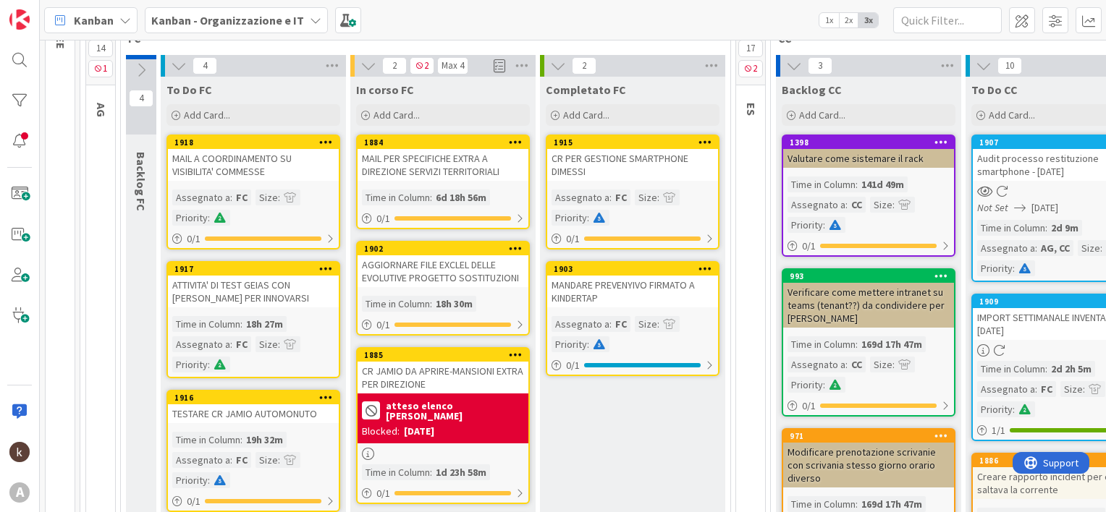
scroll to position [289, 0]
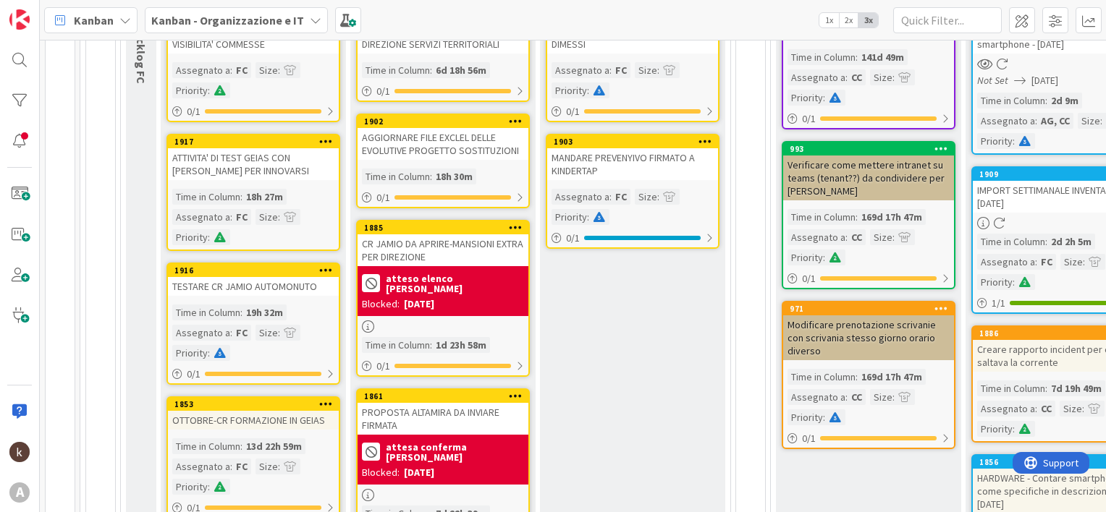
click at [258, 419] on div "OTTOBRE-CR FORMAZIONE IN GEIAS" at bounding box center [253, 420] width 171 height 19
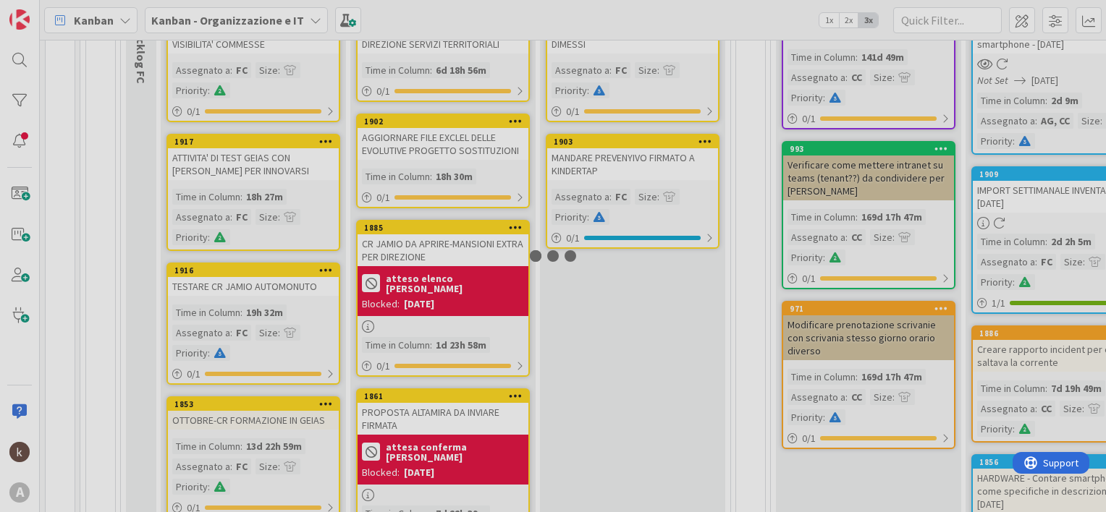
click at [258, 419] on div at bounding box center [553, 256] width 1106 height 512
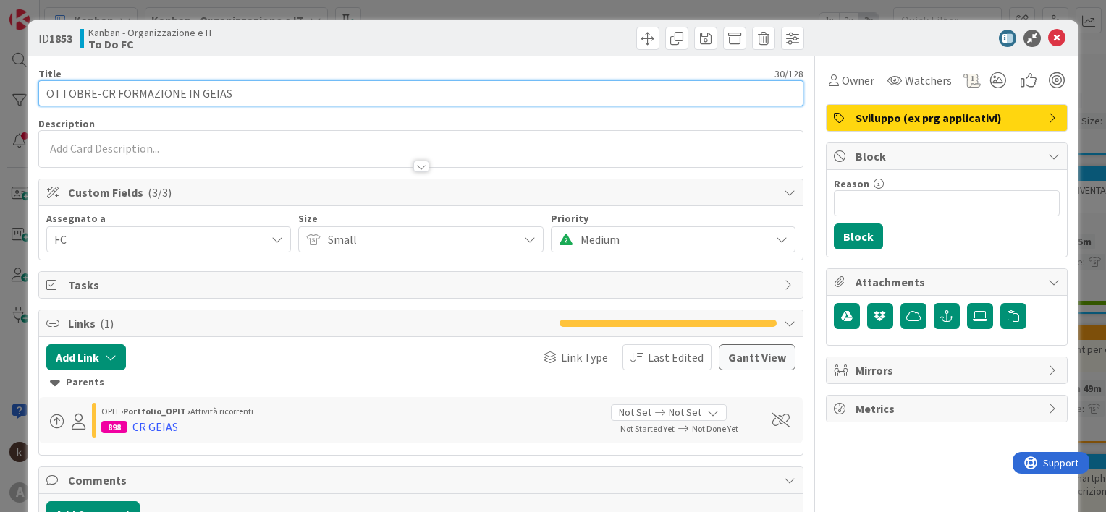
click at [96, 93] on input "OTTOBRE-CR FORMAZIONE IN GEIAS" at bounding box center [420, 93] width 765 height 26
type input "OTTOBRE-APRIRE CR FORMAZIONE IN GEIAS"
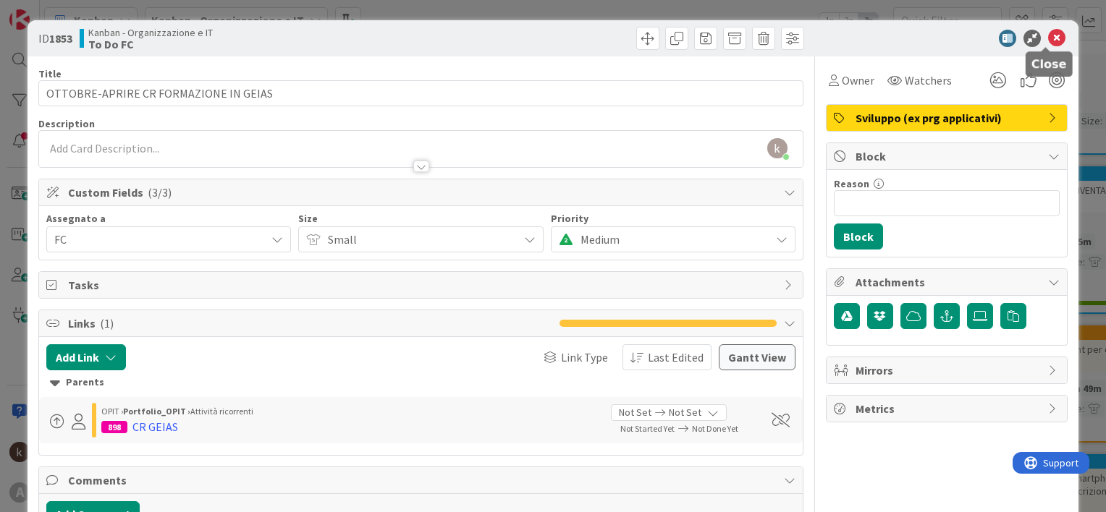
click at [1048, 35] on icon at bounding box center [1056, 38] width 17 height 17
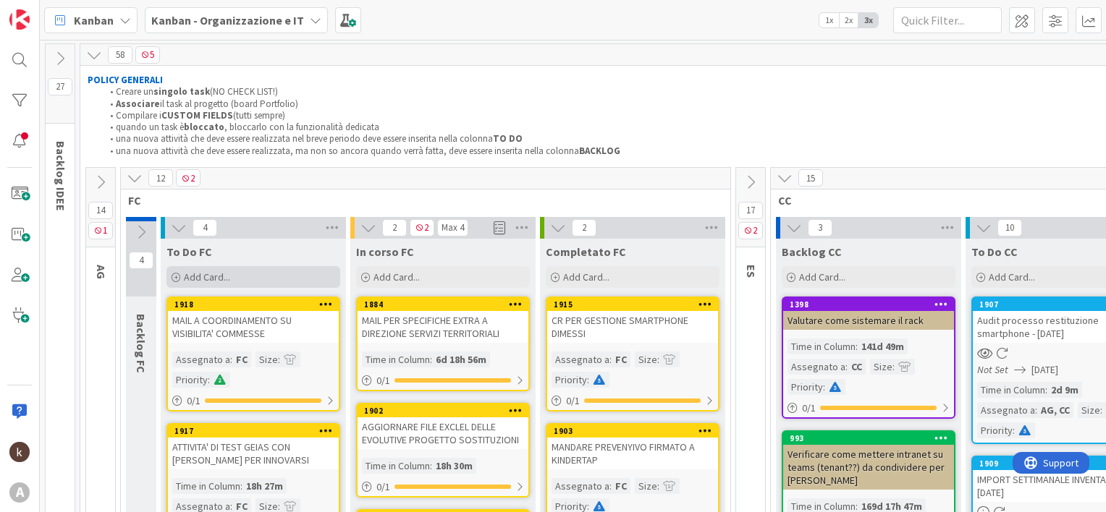
click at [223, 268] on div "Add Card..." at bounding box center [253, 277] width 174 height 22
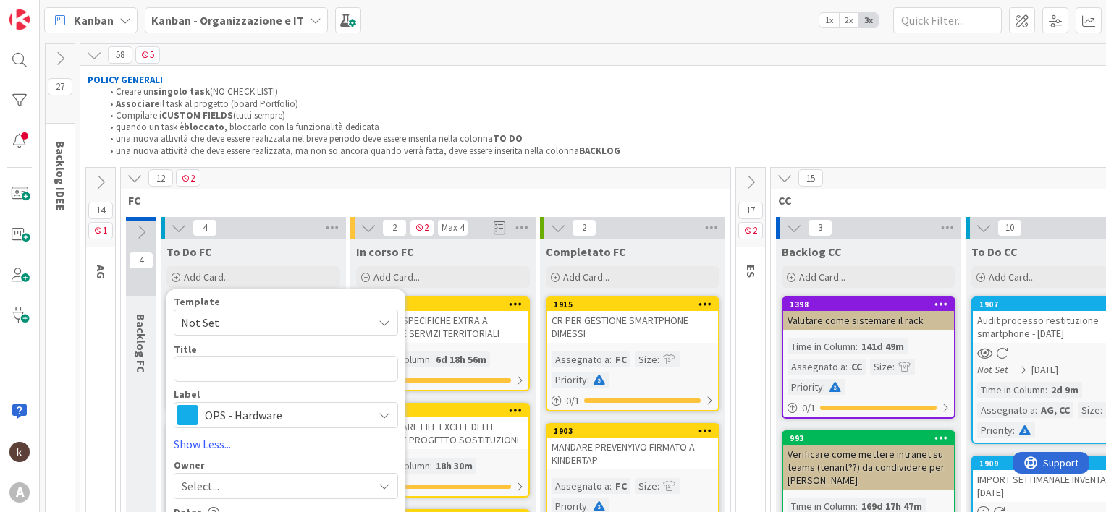
click at [229, 413] on span "OPS - Hardware" at bounding box center [285, 415] width 161 height 20
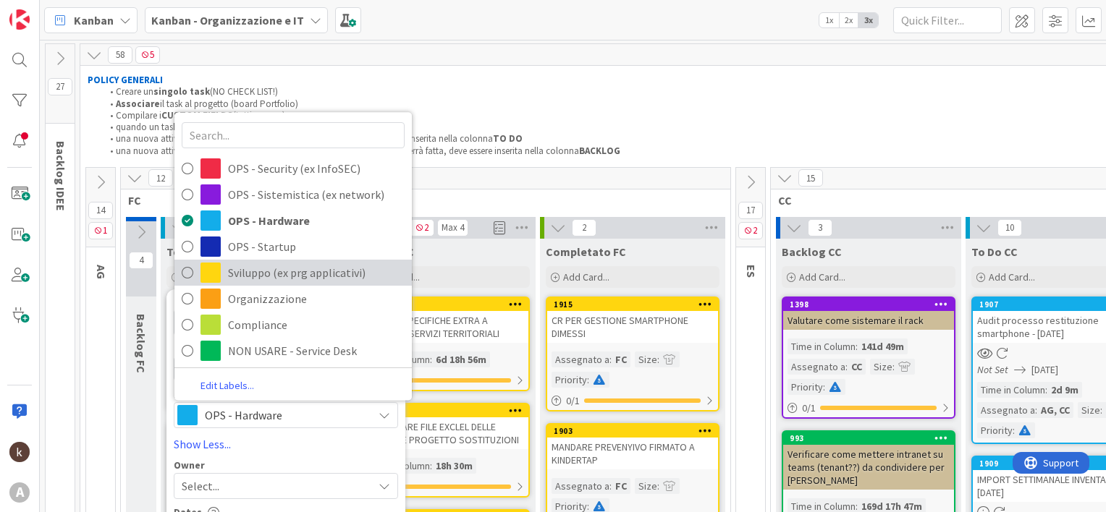
click at [292, 266] on span "Sviluppo (ex prg applicativi)" at bounding box center [316, 273] width 177 height 22
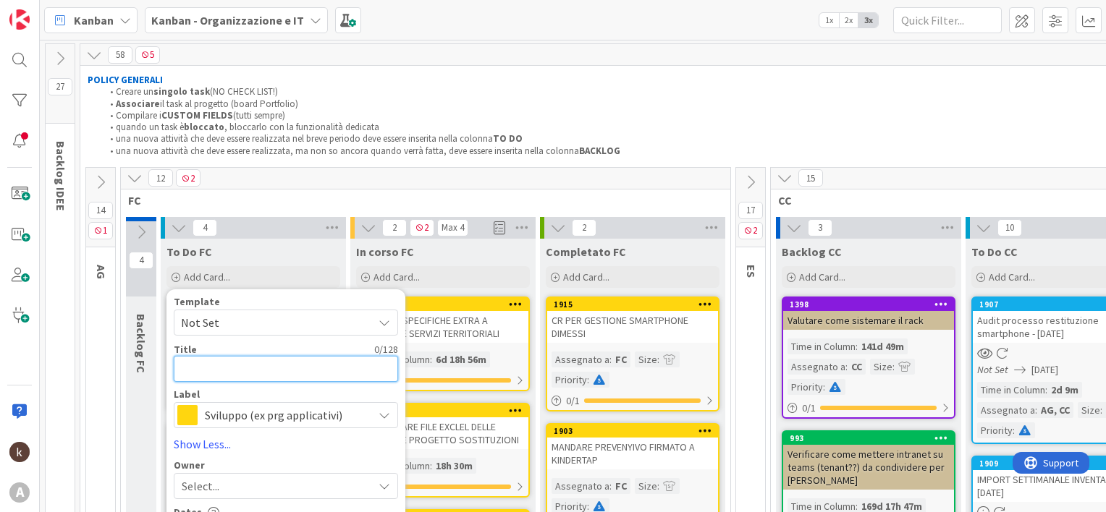
click at [232, 376] on textarea at bounding box center [286, 369] width 224 height 26
type textarea "x"
type textarea "S"
type textarea "x"
type textarea "SE"
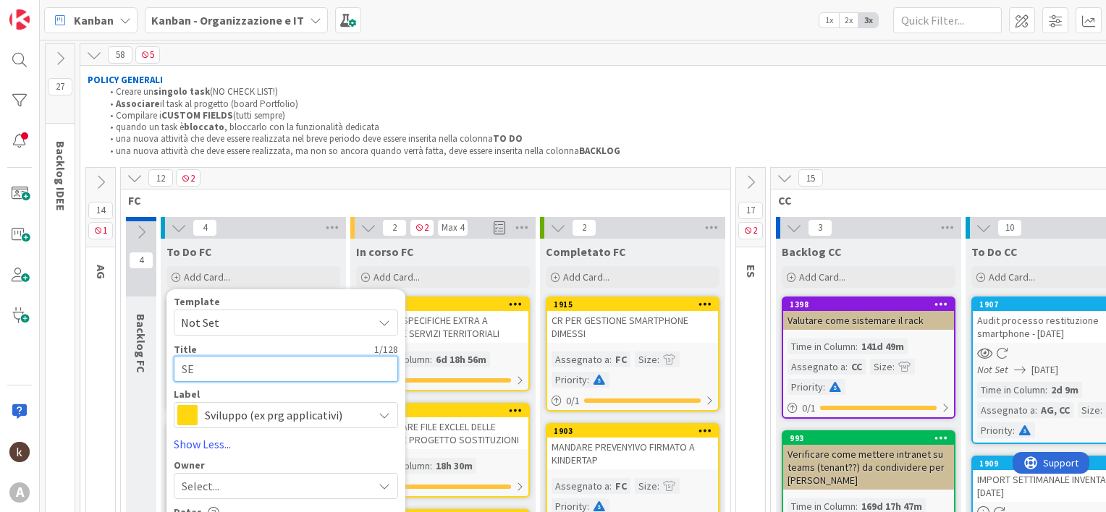
type textarea "x"
type textarea "SENT"
type textarea "x"
type textarea "SENTI"
type textarea "x"
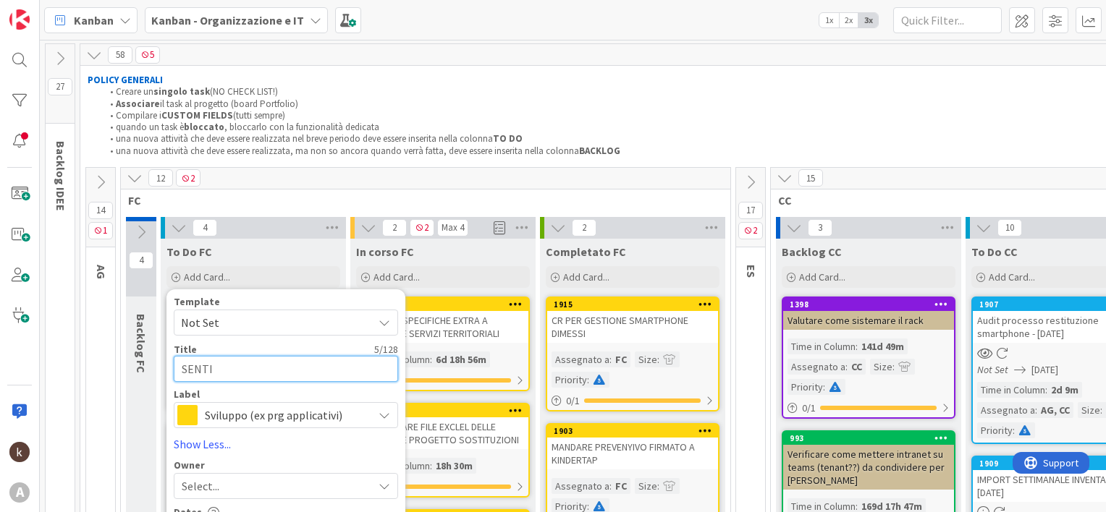
type textarea "SENTIR"
type textarea "x"
type textarea "SENTIRE"
type textarea "x"
type textarea "SENTIRE"
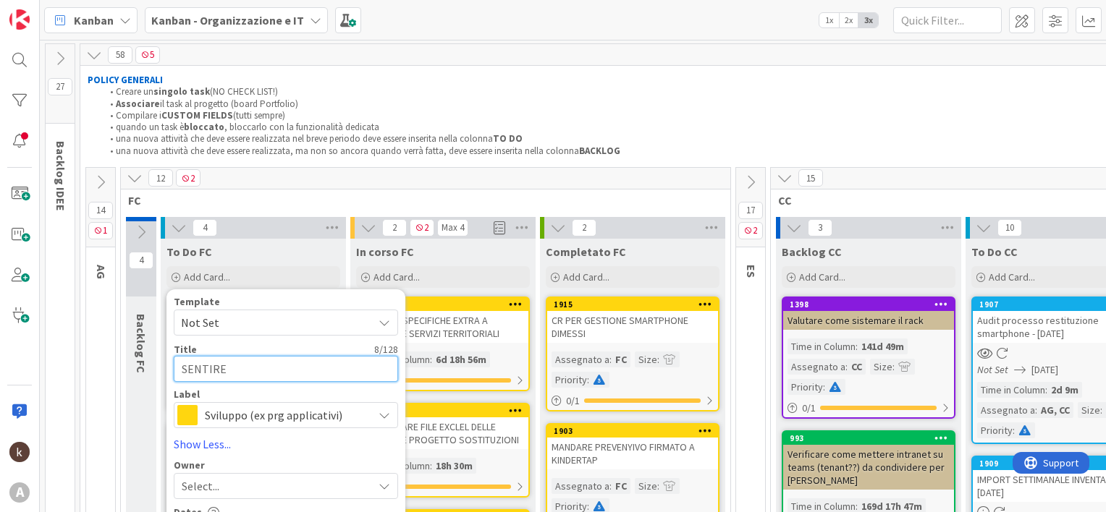
type textarea "x"
type textarea "SENTIRE A"
type textarea "x"
type textarea "SENTIRE AL"
type textarea "x"
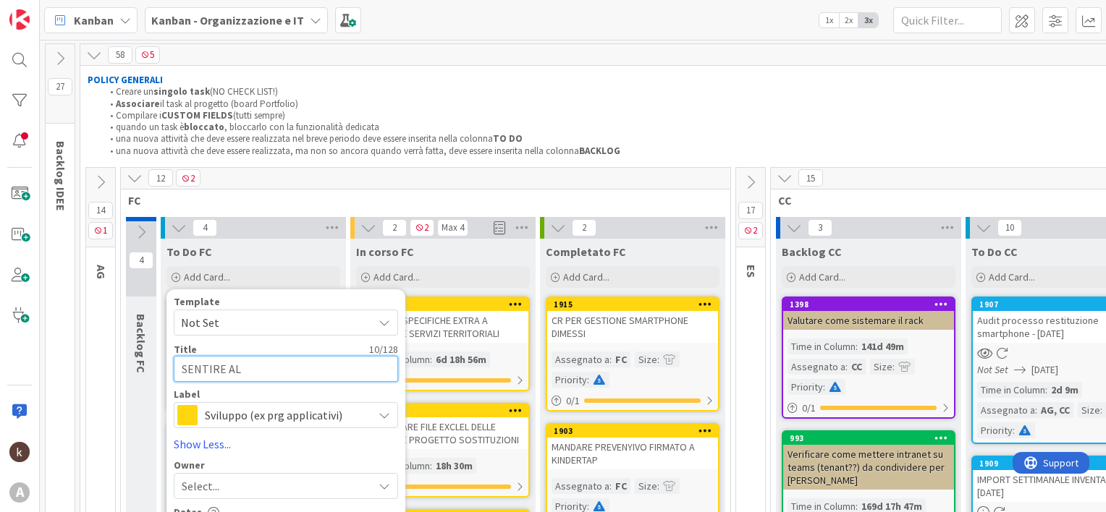
type textarea "SENTIRE ALB"
type textarea "x"
type textarea "SENTIRE ALBI"
type textarea "x"
type textarea "SENTIRE [PERSON_NAME]"
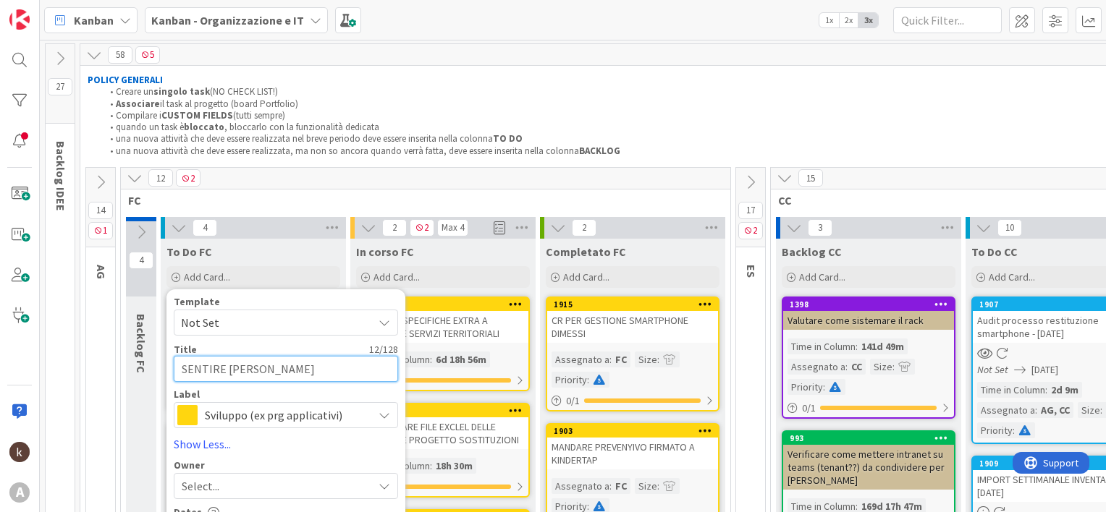
type textarea "x"
type textarea "SENTIRE ALBINE"
type textarea "x"
type textarea "SENTIRE ALBINE"
type textarea "x"
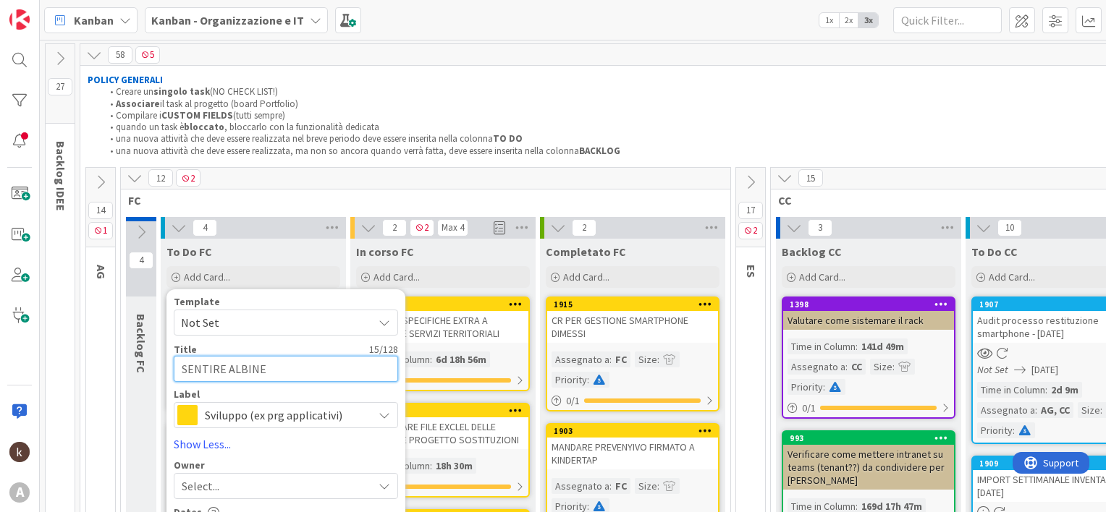
type textarea "SENTIRE ALBINE E"
type textarea "x"
type textarea "SENTIRE ALBINE E"
type textarea "x"
type textarea "SENTIRE [PERSON_NAME]"
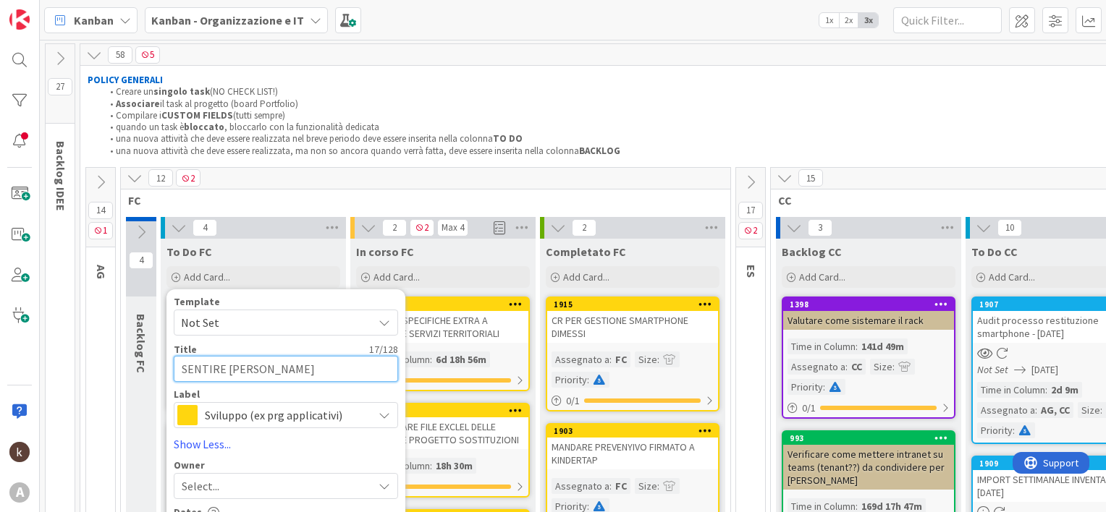
type textarea "x"
type textarea "SENTIRE ALBINE E AS"
type textarea "x"
type textarea "SENTIRE ALBINE E ASS"
type textarea "x"
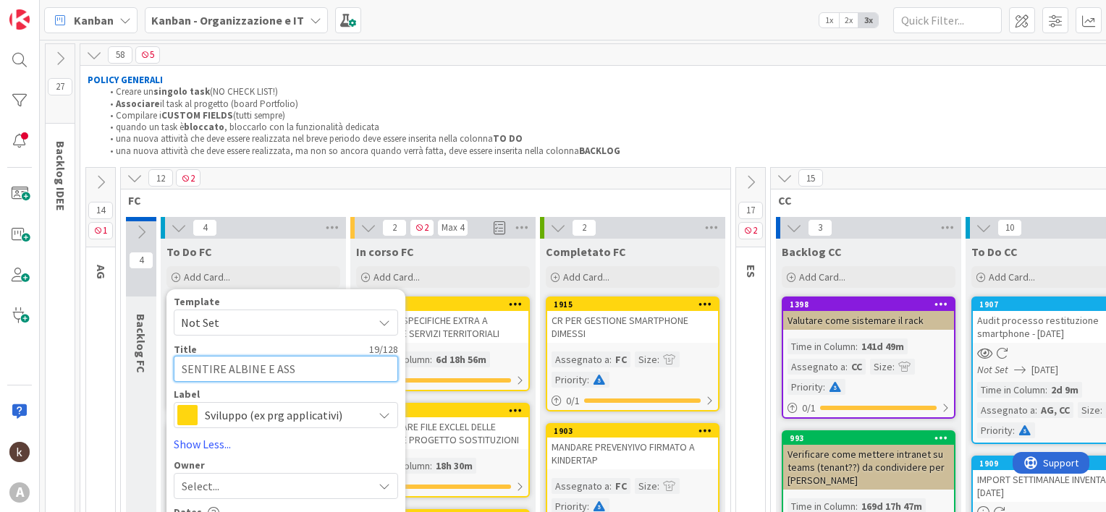
type textarea "SENTIRE [PERSON_NAME]"
type textarea "x"
type textarea "SENTIRE [PERSON_NAME]"
type textarea "x"
type textarea "SENTIRE ALBINE E ASSISI"
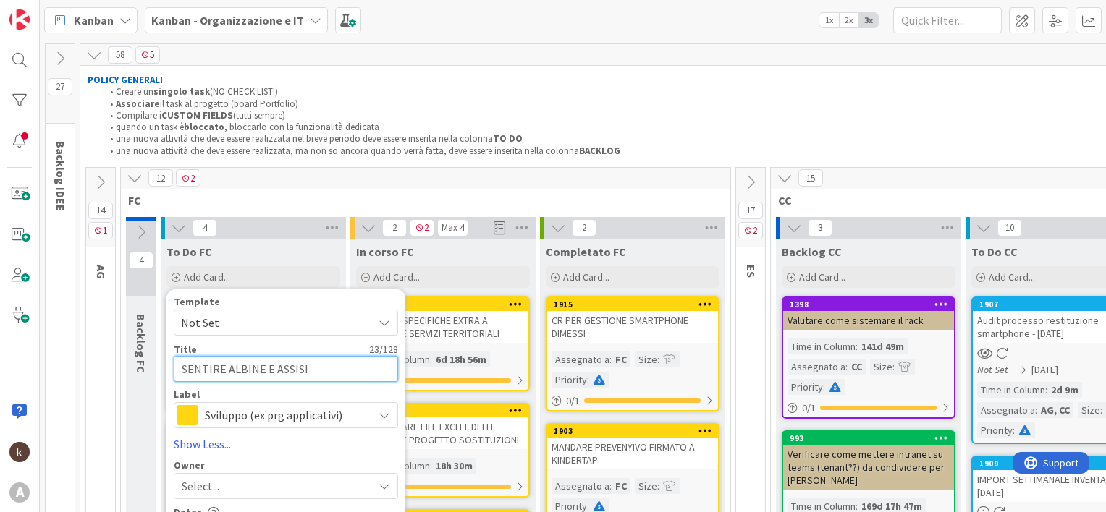
type textarea "x"
type textarea "SENTIRE ALBINE E ASSISI"
type textarea "x"
type textarea "SENTIRE ALBINE E ASSISI P"
type textarea "x"
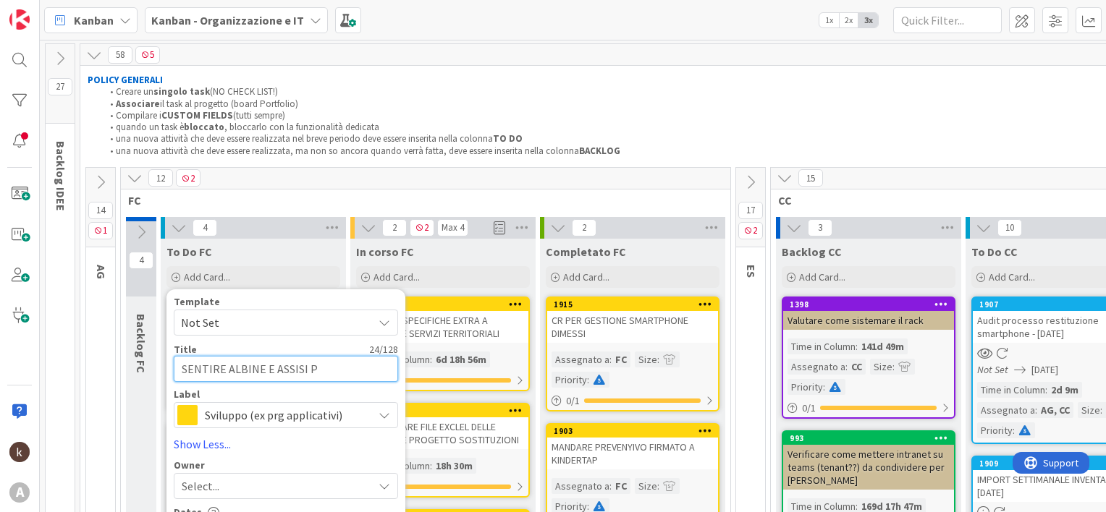
type textarea "SENTIRE ALBINE E ASSISI PE"
type textarea "x"
type textarea "SENTIRE ALBINE E ASSISI PER"
type textarea "x"
type textarea "SENTIRE ALBINE E ASSISI PER"
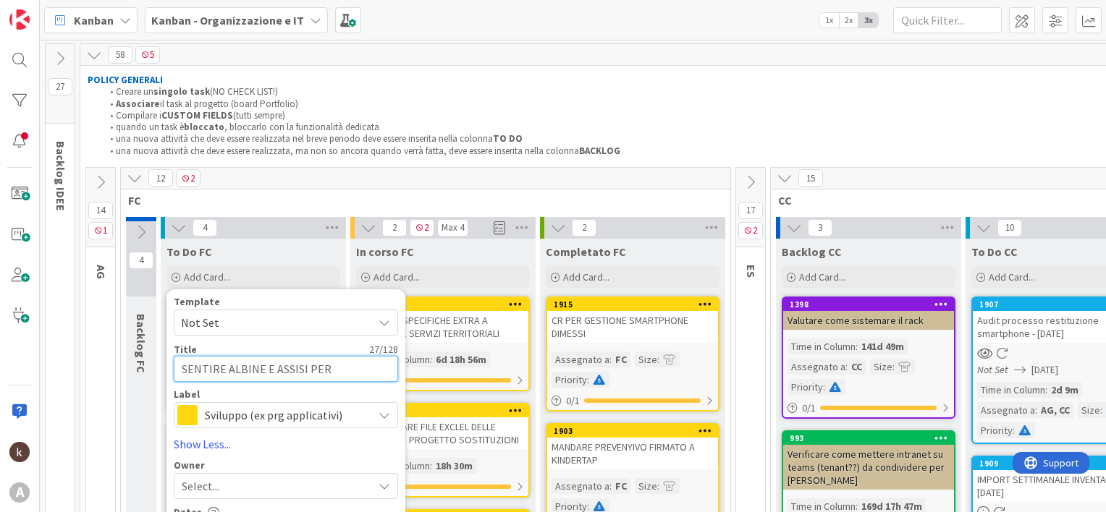
type textarea "x"
type textarea "SENTIRE ALBINE E ASSISI PER F"
type textarea "x"
type textarea "SENTIRE ALBINE E ASSISI PER FO"
type textarea "x"
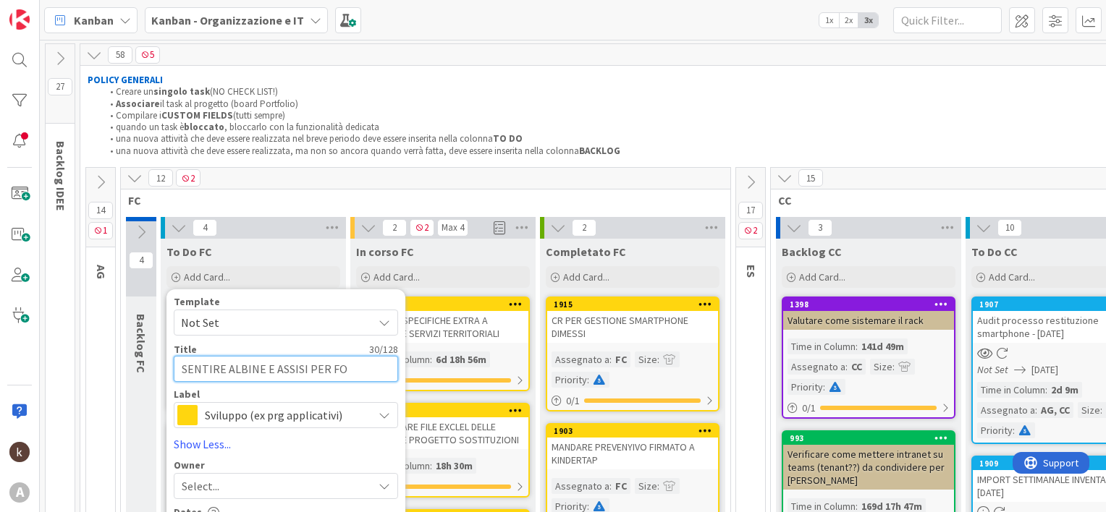
type textarea "SENTIRE ALBINE E ASSISI PER FOR"
type textarea "x"
type textarea "SENTIRE ALBINE E ASSISI PER FORM"
type textarea "x"
type textarea "SENTIRE ALBINE E ASSISI PER FORMA"
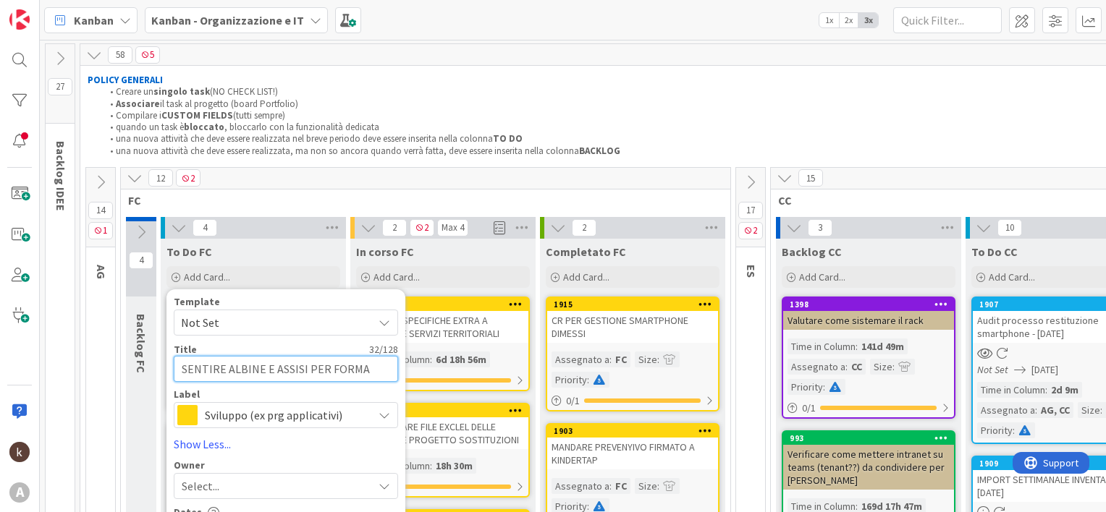
type textarea "x"
type textarea "SENTIRE ALBINE E ASSISI PER [PERSON_NAME]"
type textarea "x"
type textarea "SENTIRE ALBINE E ASSISI PER FORMAZI"
type textarea "x"
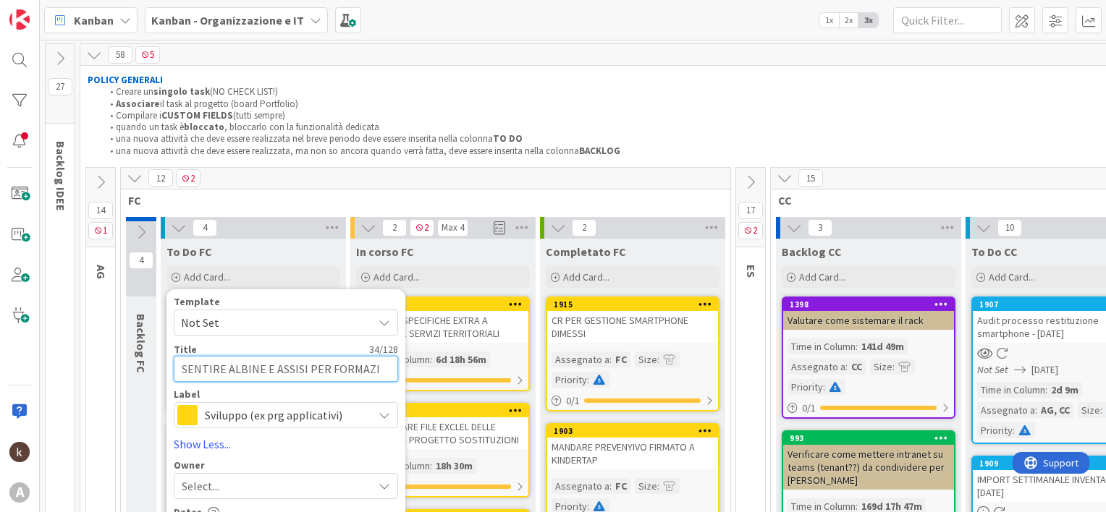
type textarea "SENTIRE ALBINE E ASSISI PER FORMAZIO"
type textarea "x"
type textarea "SENTIRE ALBINE E ASSISI PER FORMAZION"
type textarea "x"
type textarea "SENTIRE ALBINE E ASSISI PER FORMAZIONE"
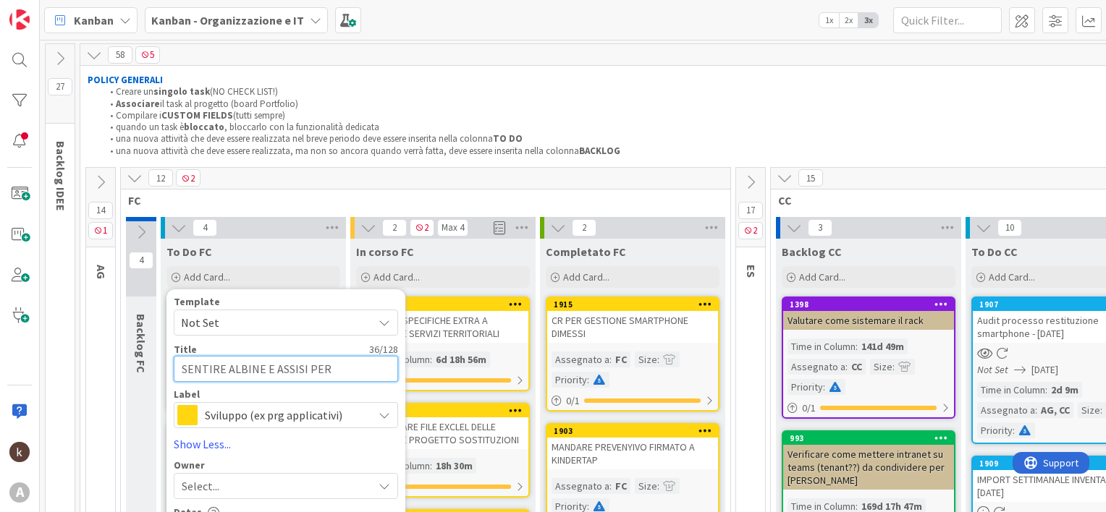
type textarea "x"
type textarea "SENTIRE ALBINE E ASSISI PER FORMAZIONE"
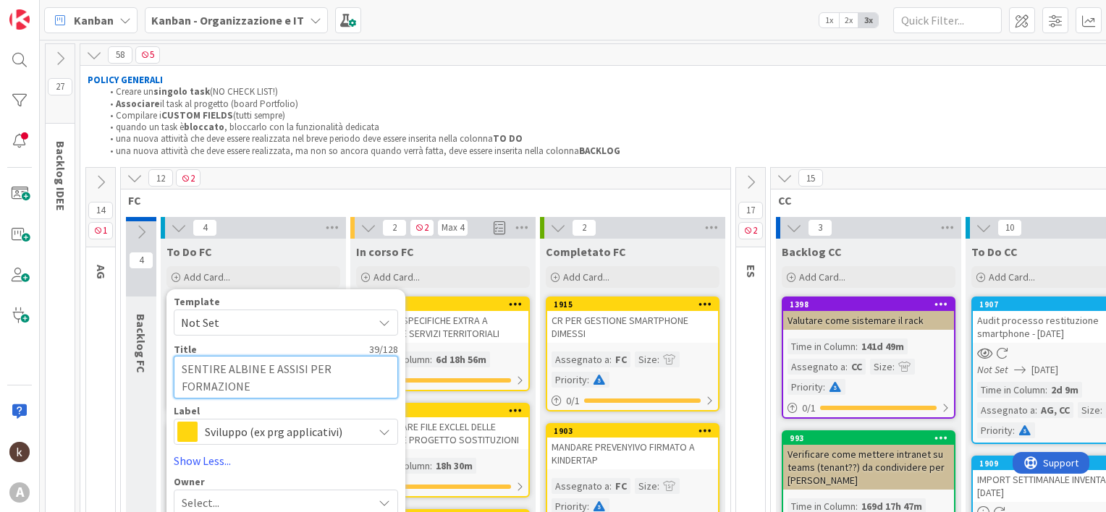
type textarea "x"
type textarea "SENTIRE ALBINE E ASSISI PER FORMAZIONE I"
type textarea "x"
type textarea "SENTIRE ALBINE E ASSISI PER FORMAZIONE IN"
type textarea "x"
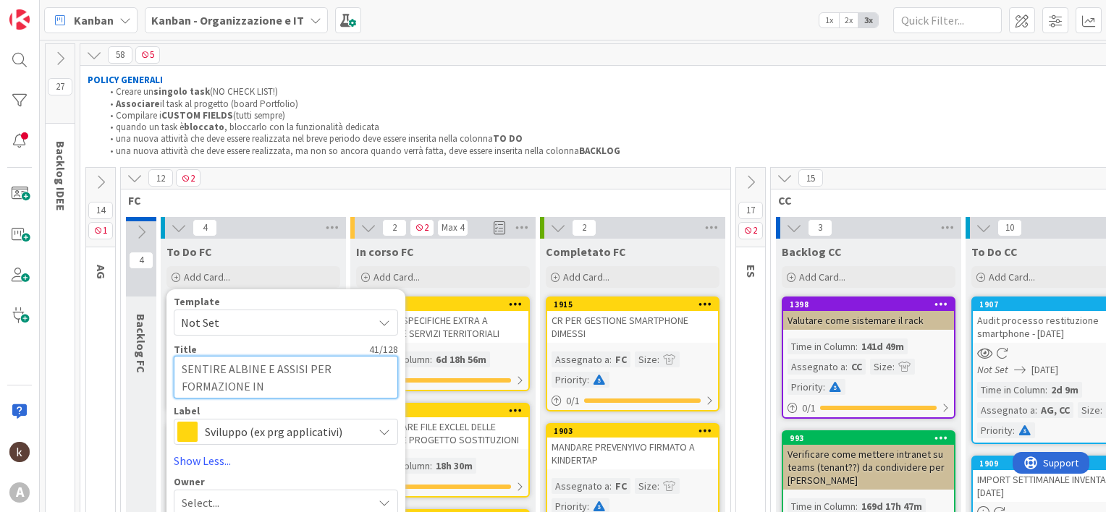
type textarea "SENTIRE ALBINE E ASSISI PER FORMAZIONE IN"
type textarea "x"
type textarea "SENTIRE ALBINE E ASSISI PER FORMAZIONE IN D"
type textarea "x"
type textarea "SENTIRE ALBINE E ASSISI PER FORMAZIONE IN DI"
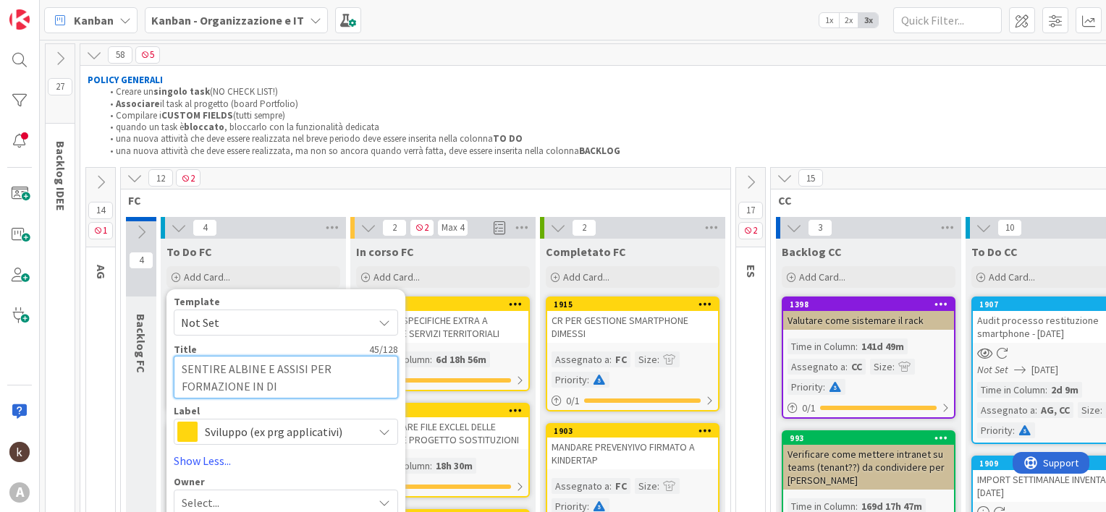
type textarea "x"
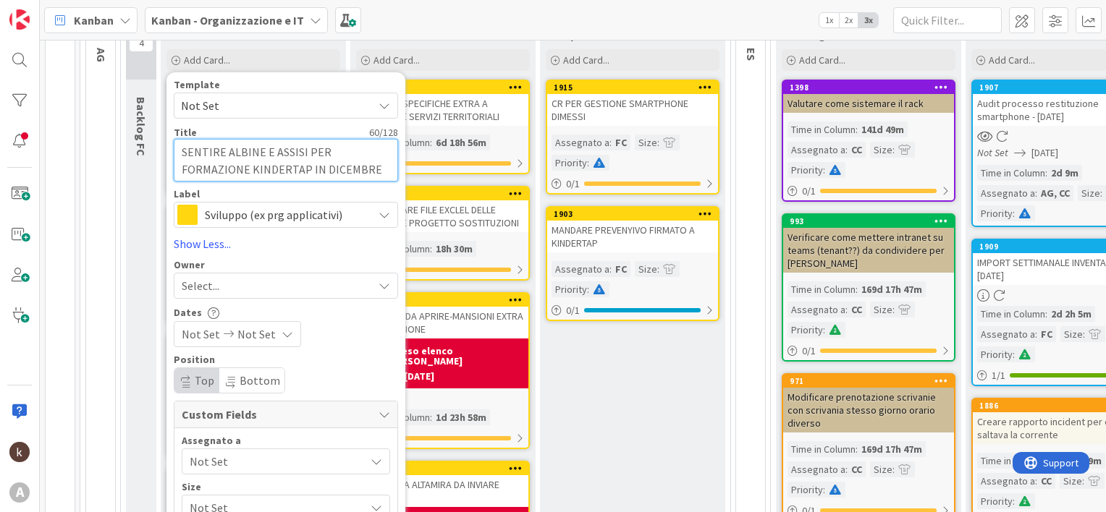
scroll to position [434, 0]
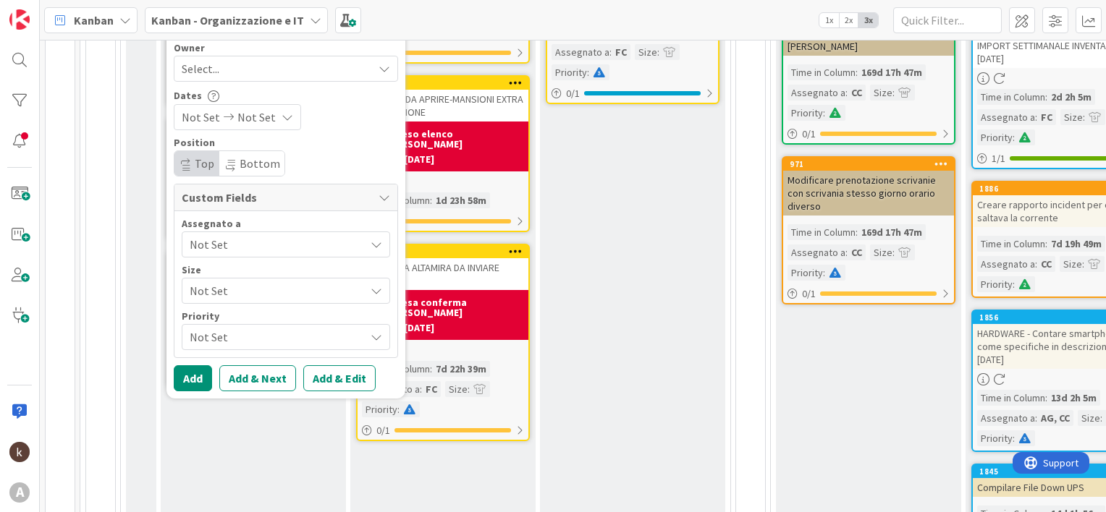
click at [210, 236] on span "Not Set" at bounding box center [277, 244] width 175 height 17
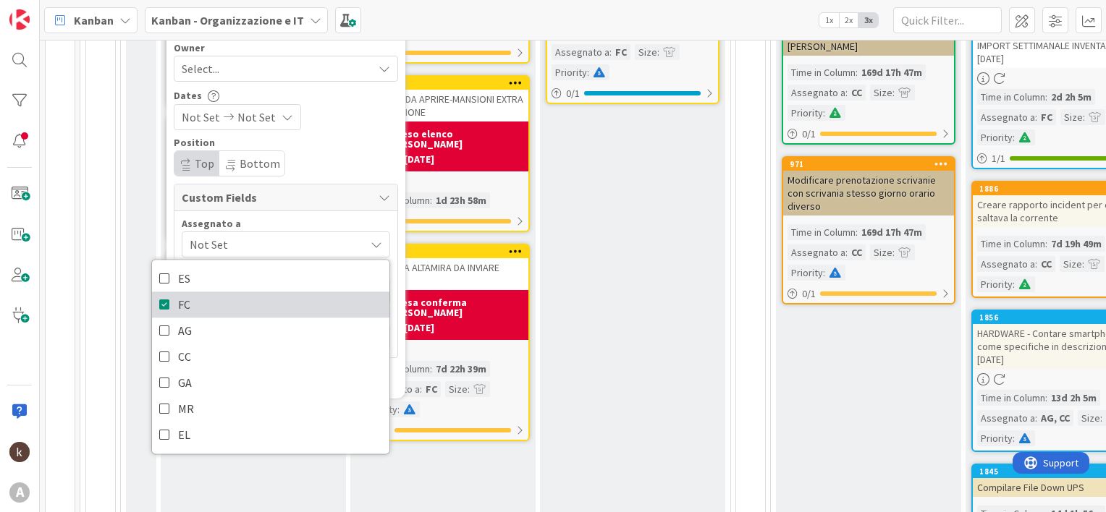
click at [165, 304] on icon at bounding box center [165, 306] width 12 height 22
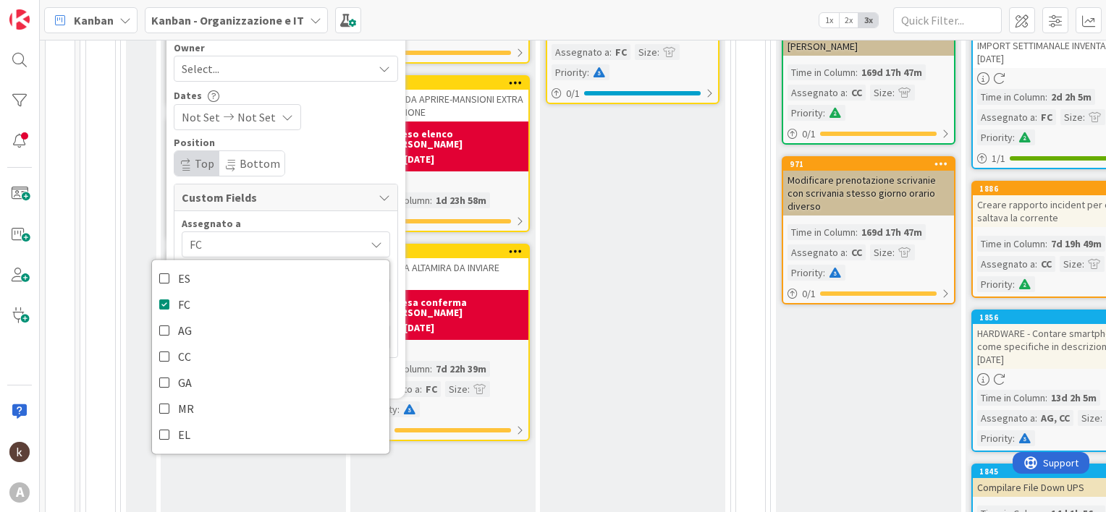
click at [265, 216] on div "Assegnato a FC ES FC AG CC GA MR EL Size Not Set Not Set Small Medium Large Ext…" at bounding box center [285, 284] width 223 height 146
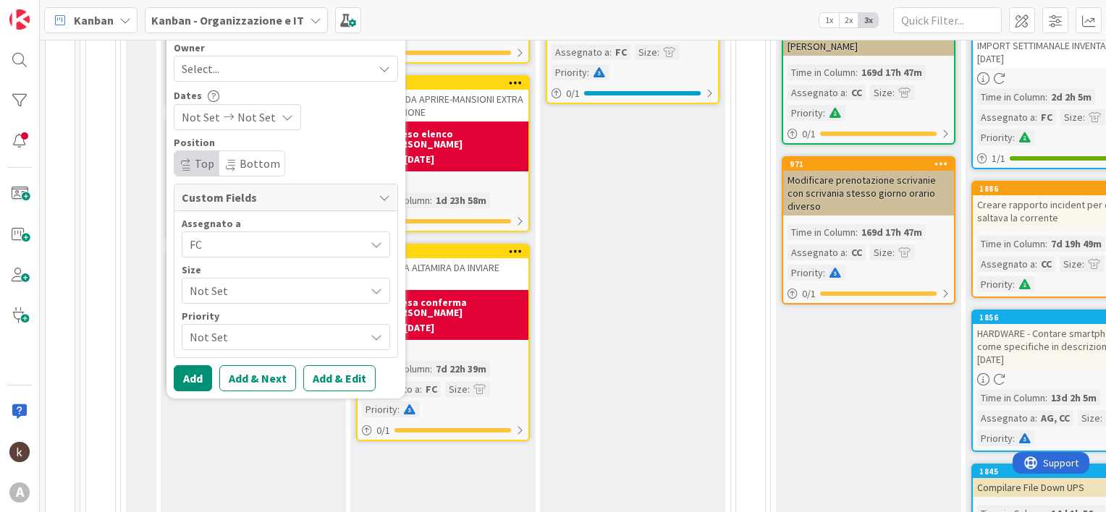
click at [244, 295] on span "Not Set" at bounding box center [274, 291] width 168 height 20
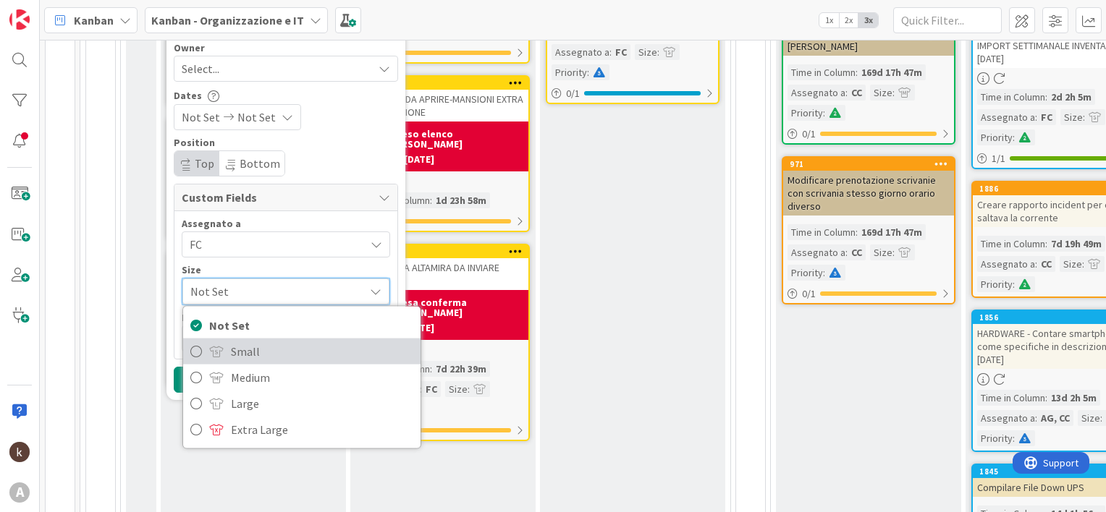
click at [232, 342] on span "Small" at bounding box center [322, 352] width 182 height 22
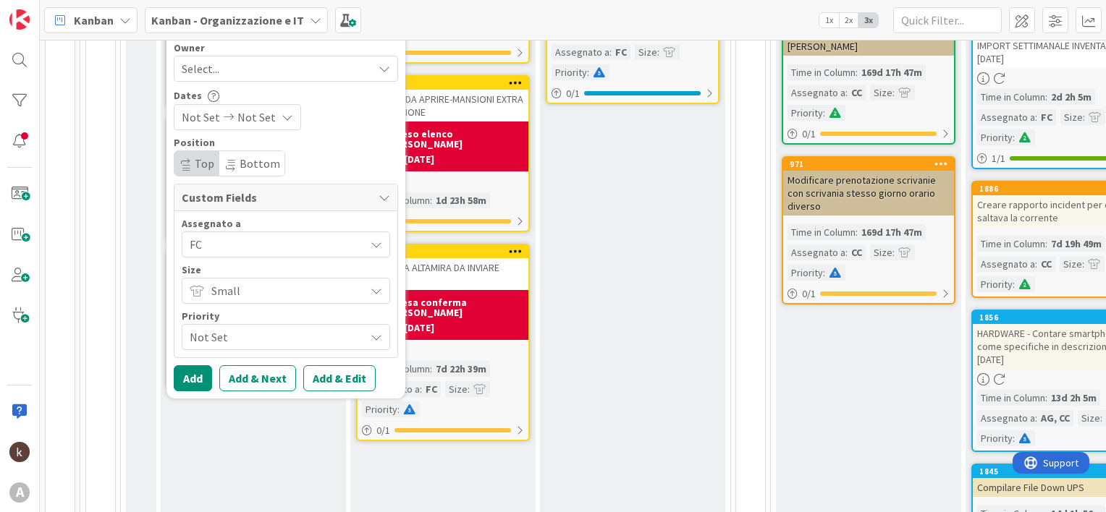
click at [229, 330] on span "Not Set" at bounding box center [274, 337] width 168 height 20
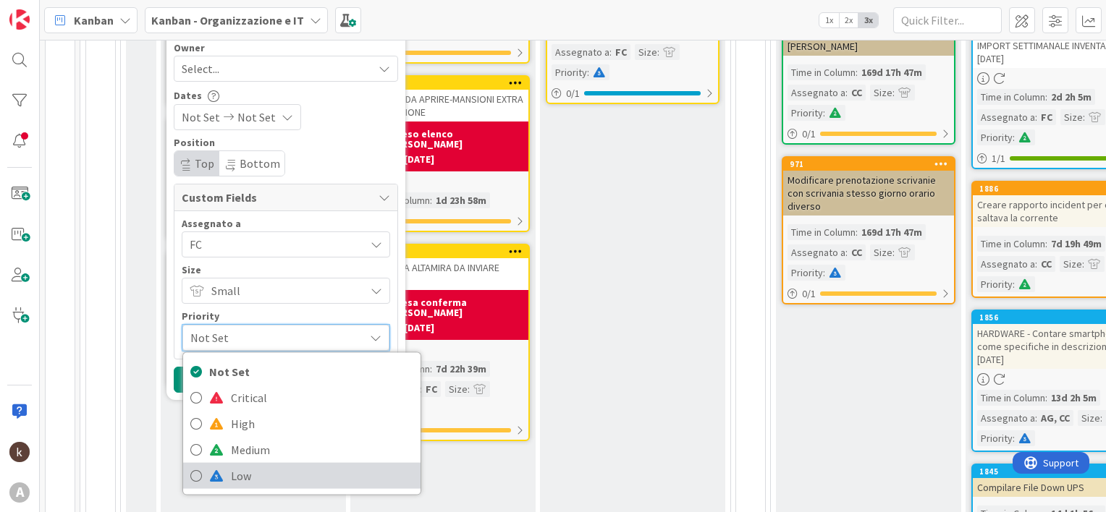
click at [234, 481] on span "Low" at bounding box center [322, 476] width 182 height 22
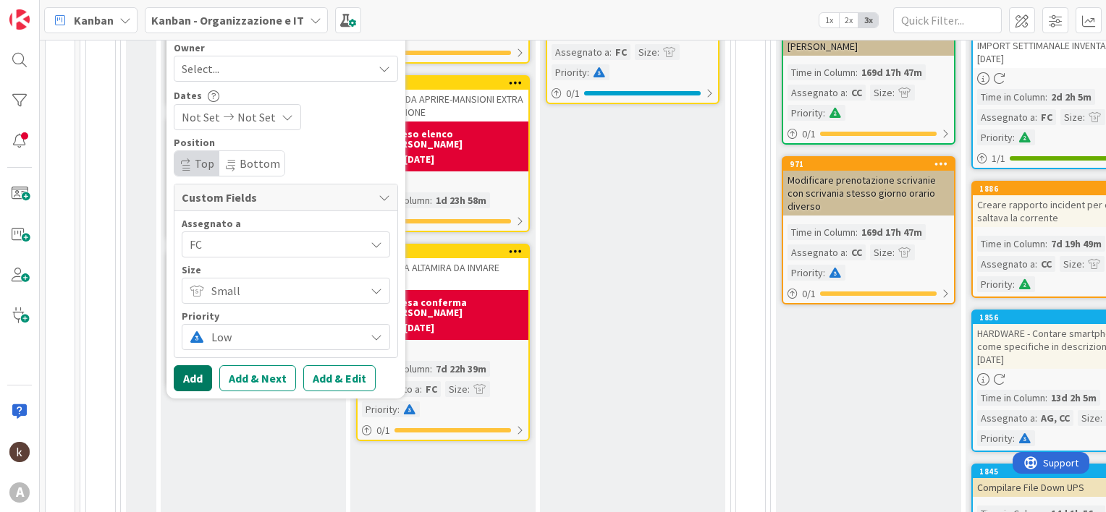
click at [190, 373] on button "Add" at bounding box center [193, 378] width 38 height 26
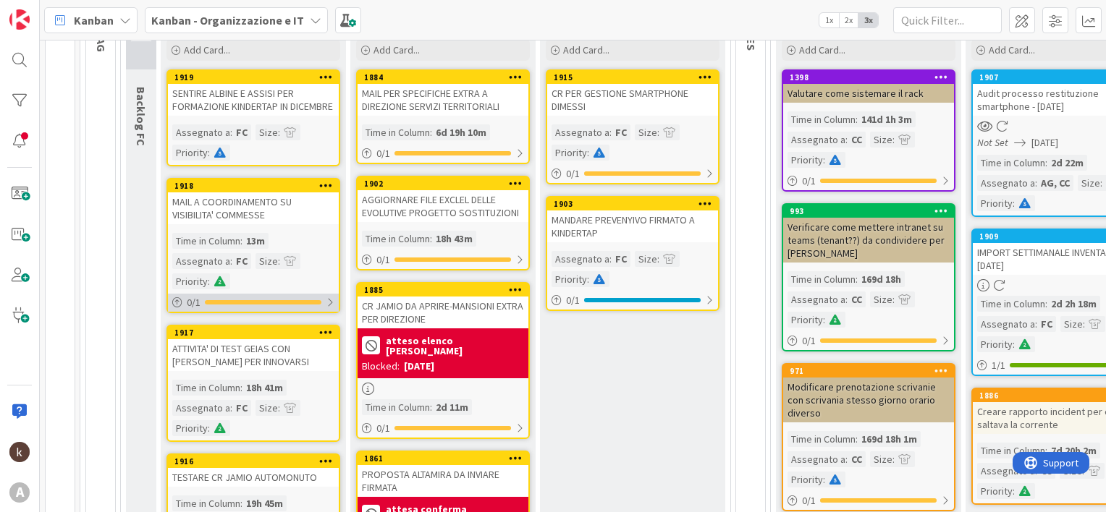
scroll to position [217, 0]
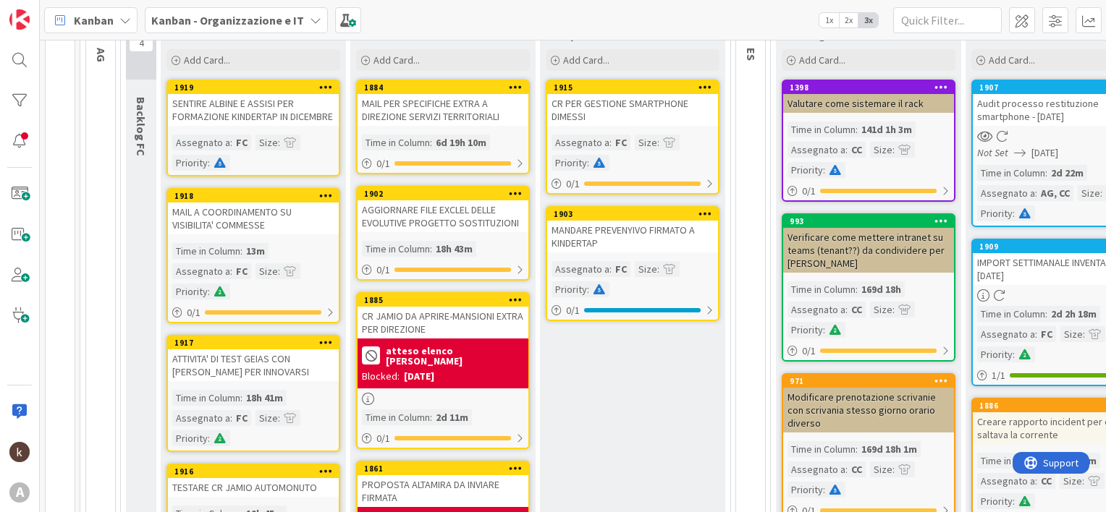
click at [240, 111] on div "SENTIRE ALBINE E ASSISI PER FORMAZIONE KINDERTAP IN DICEMBRE" at bounding box center [253, 110] width 171 height 32
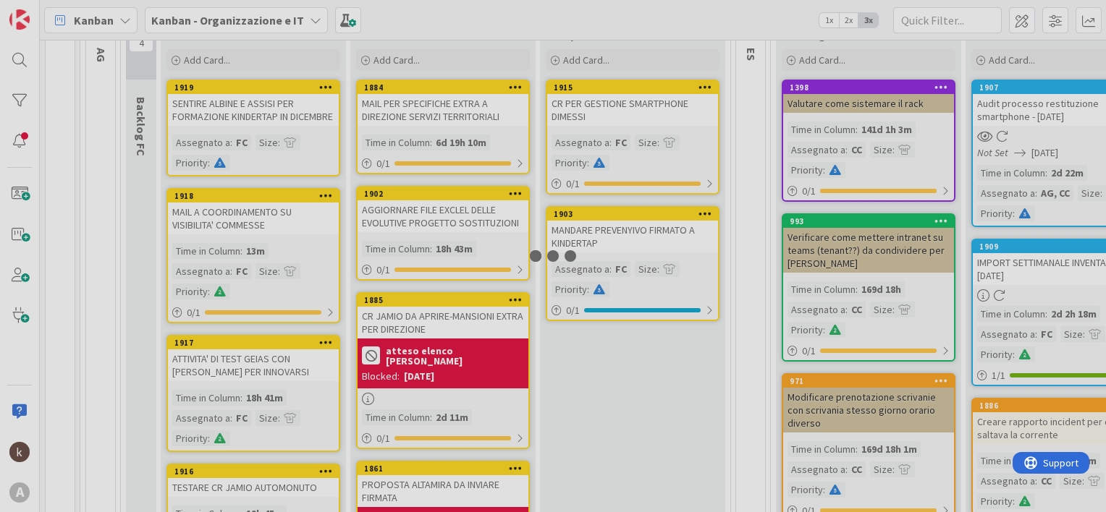
click at [240, 111] on div at bounding box center [553, 256] width 1106 height 512
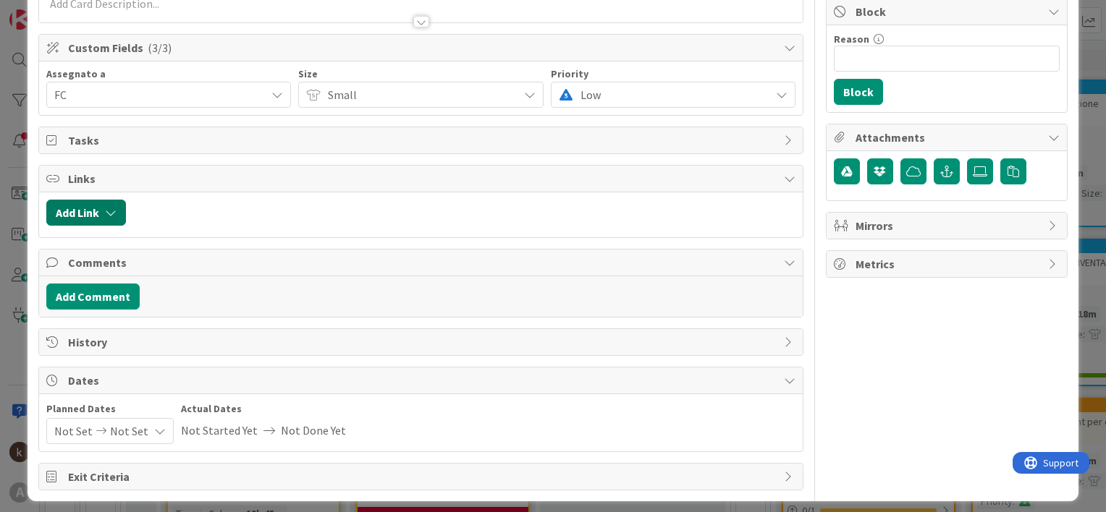
click at [110, 211] on icon "button" at bounding box center [111, 213] width 12 height 12
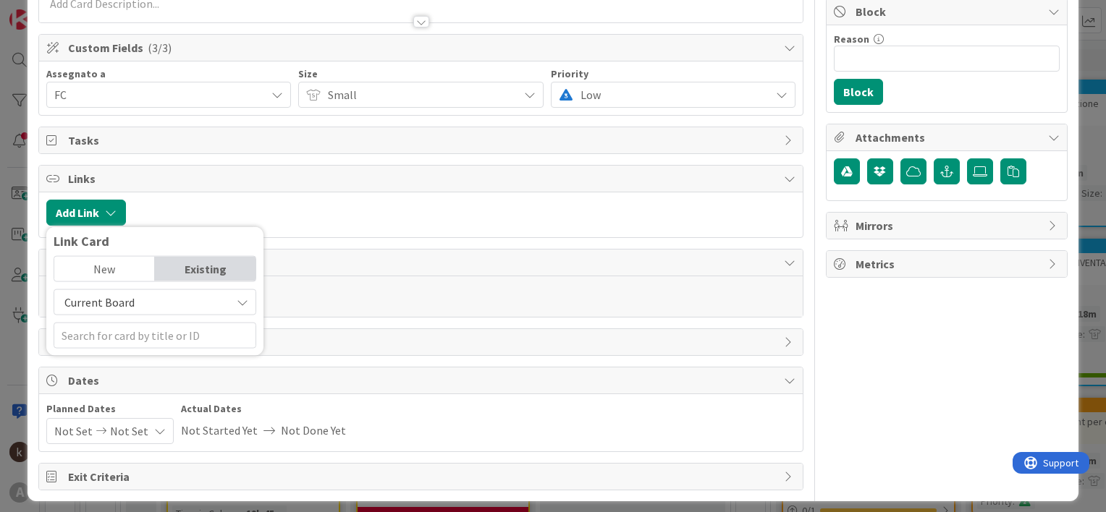
click at [116, 297] on span "Current Board" at bounding box center [99, 302] width 70 height 14
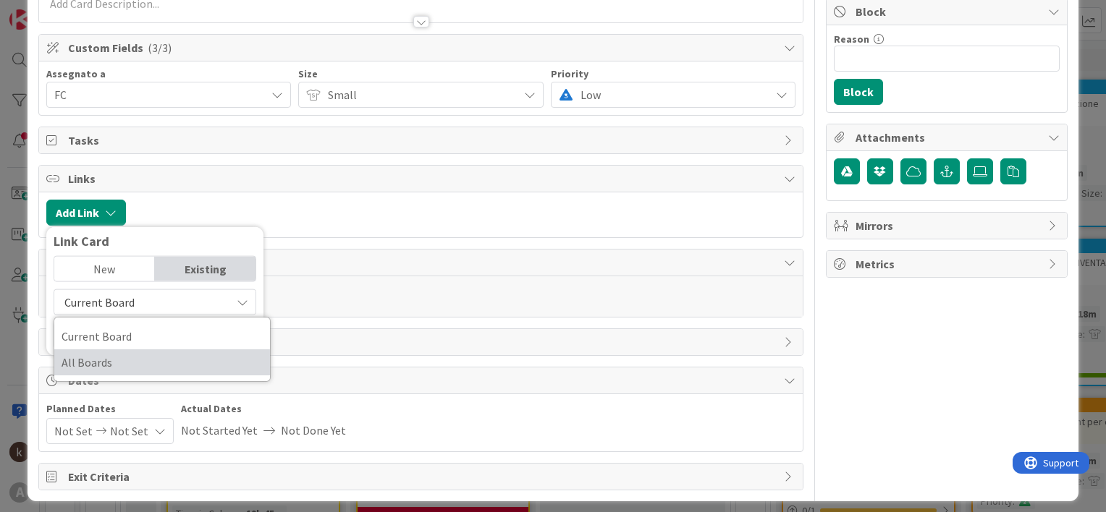
click at [117, 365] on span "All Boards" at bounding box center [162, 363] width 201 height 22
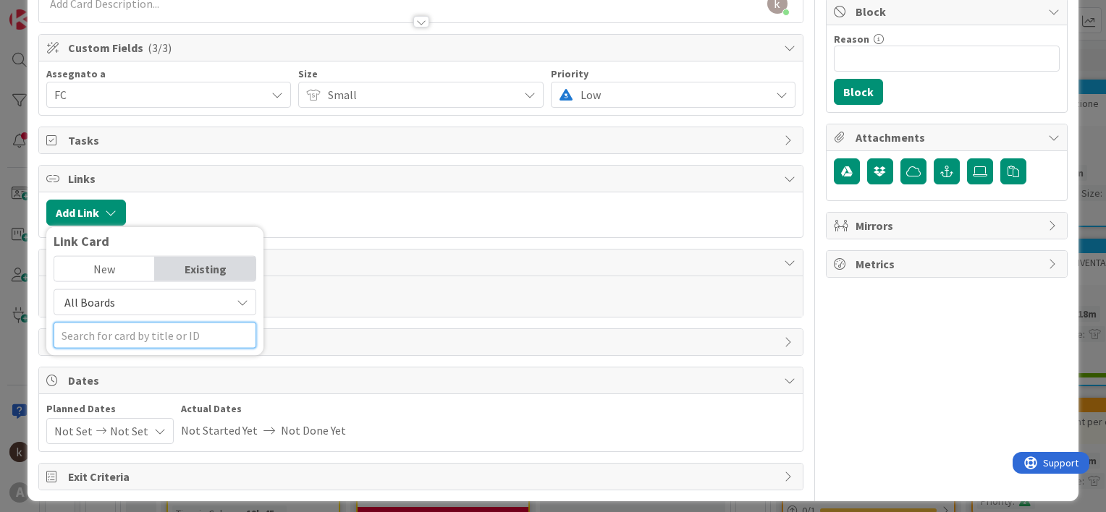
click at [114, 337] on input "text" at bounding box center [155, 336] width 203 height 26
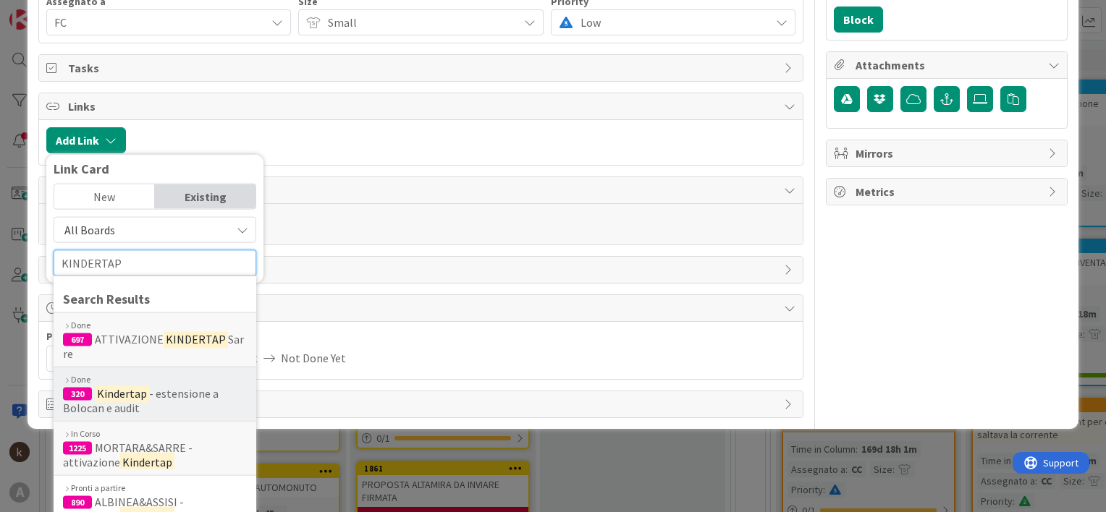
scroll to position [286, 0]
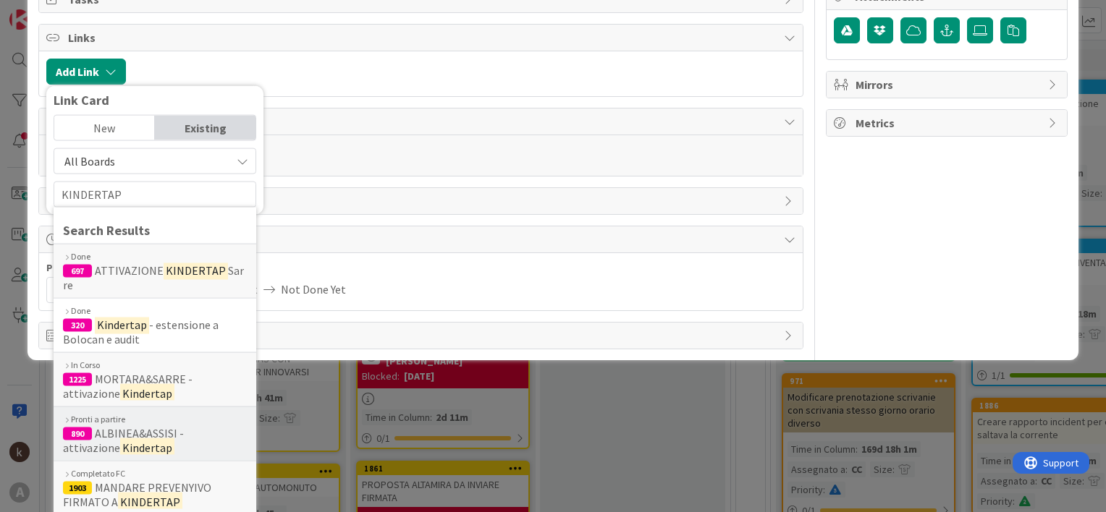
click at [174, 428] on span "ALBINEA&ASSISI - attivazione" at bounding box center [123, 440] width 121 height 29
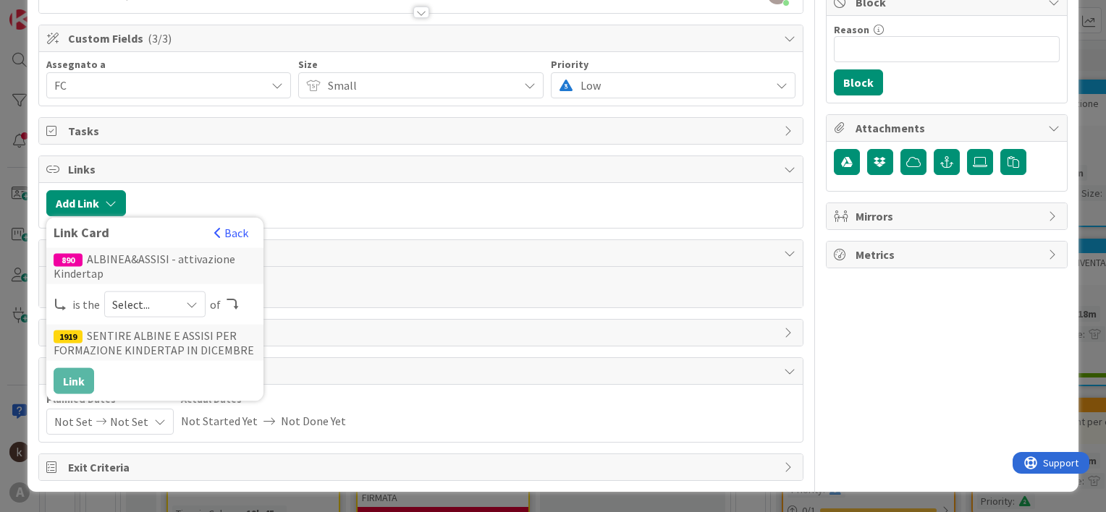
scroll to position [151, 0]
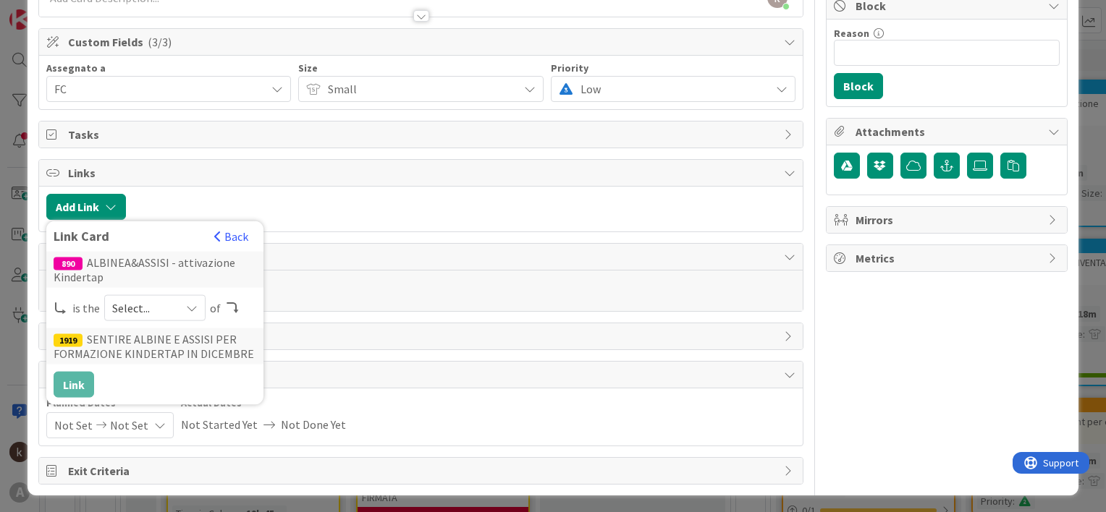
click at [147, 298] on span "Select..." at bounding box center [142, 308] width 61 height 20
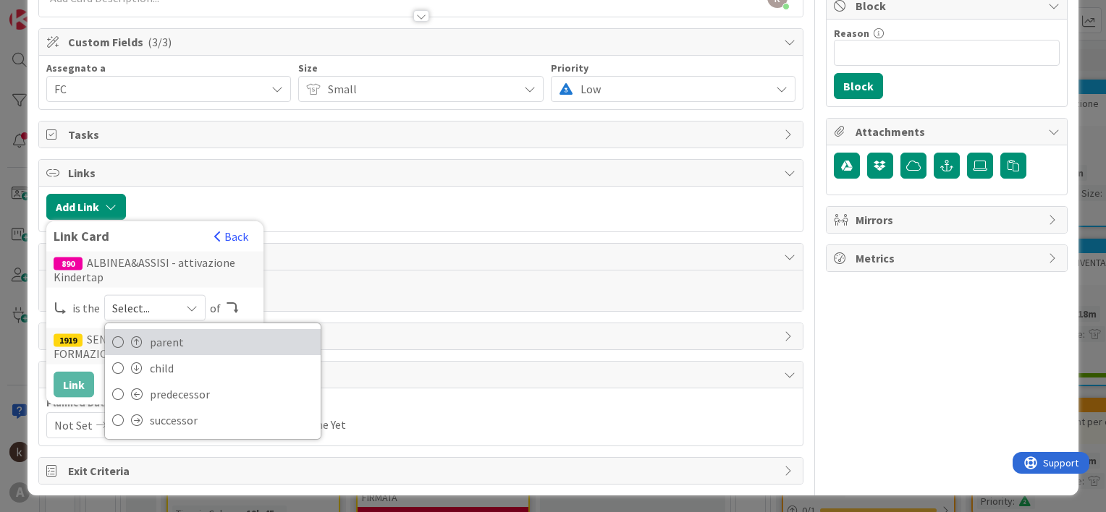
click at [154, 342] on span "parent" at bounding box center [232, 342] width 164 height 22
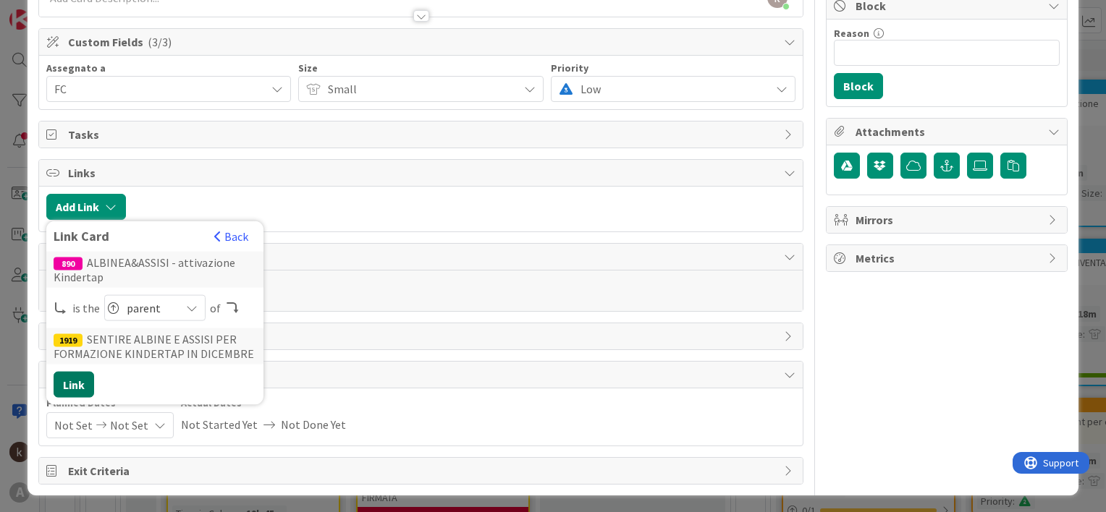
click at [81, 381] on button "Link" at bounding box center [74, 385] width 41 height 26
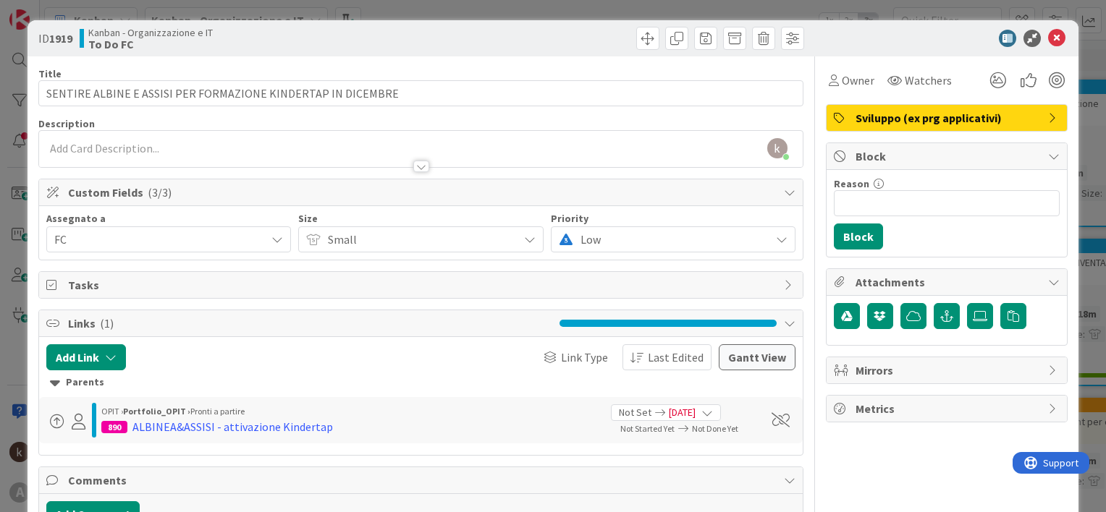
scroll to position [0, 0]
click at [1049, 40] on icon at bounding box center [1056, 38] width 17 height 17
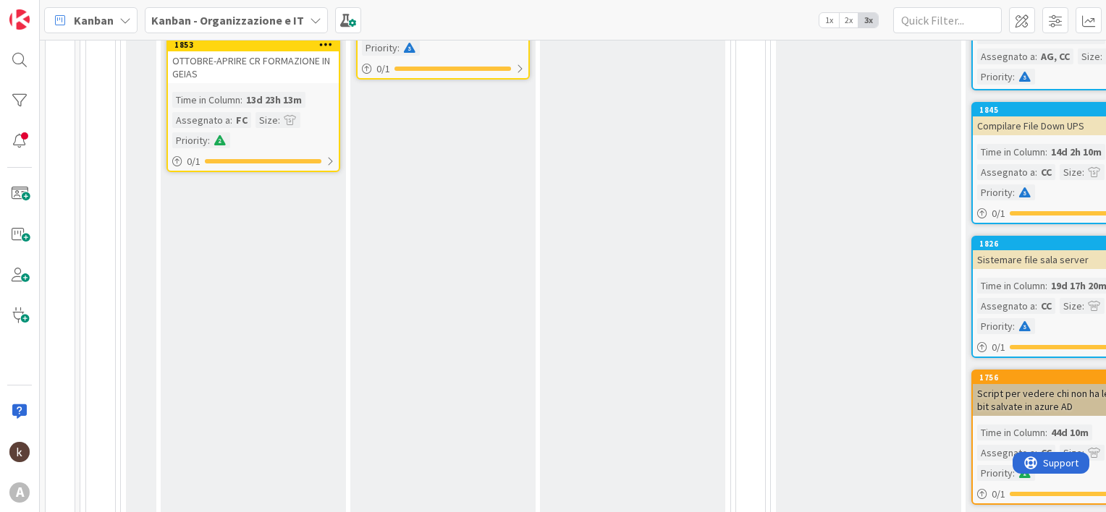
scroll to position [362, 0]
